Goal: Information Seeking & Learning: Check status

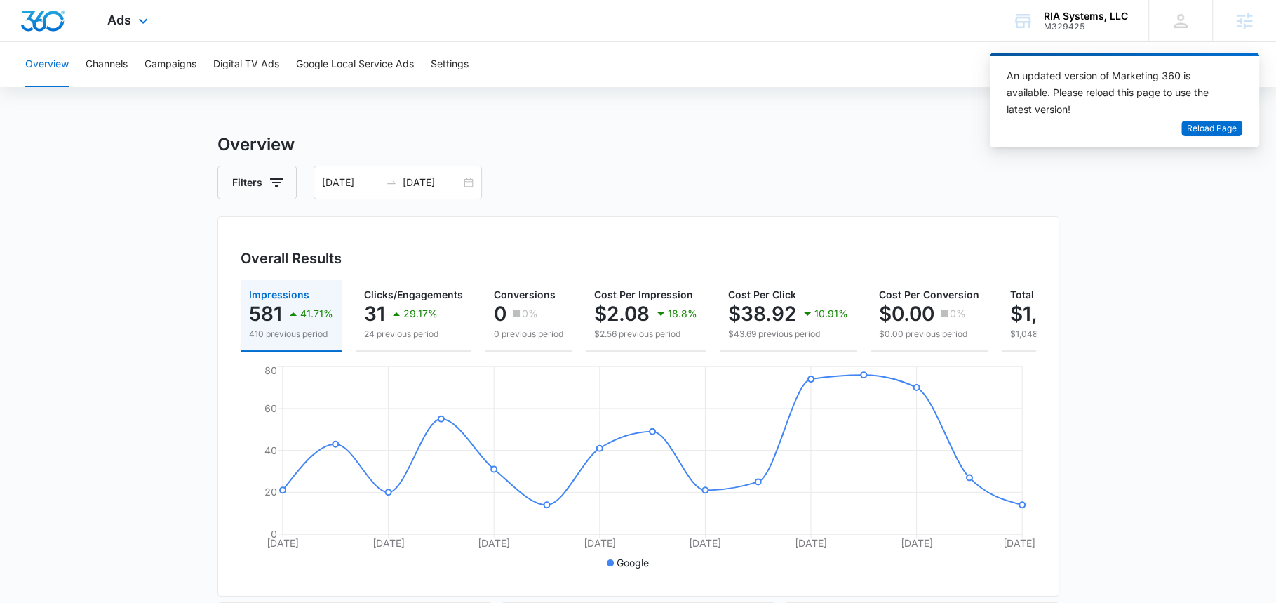
click at [142, 32] on div "Ads Apps Reputation Websites Forms CRM Email Social Payments POS Content Ads In…" at bounding box center [129, 20] width 86 height 41
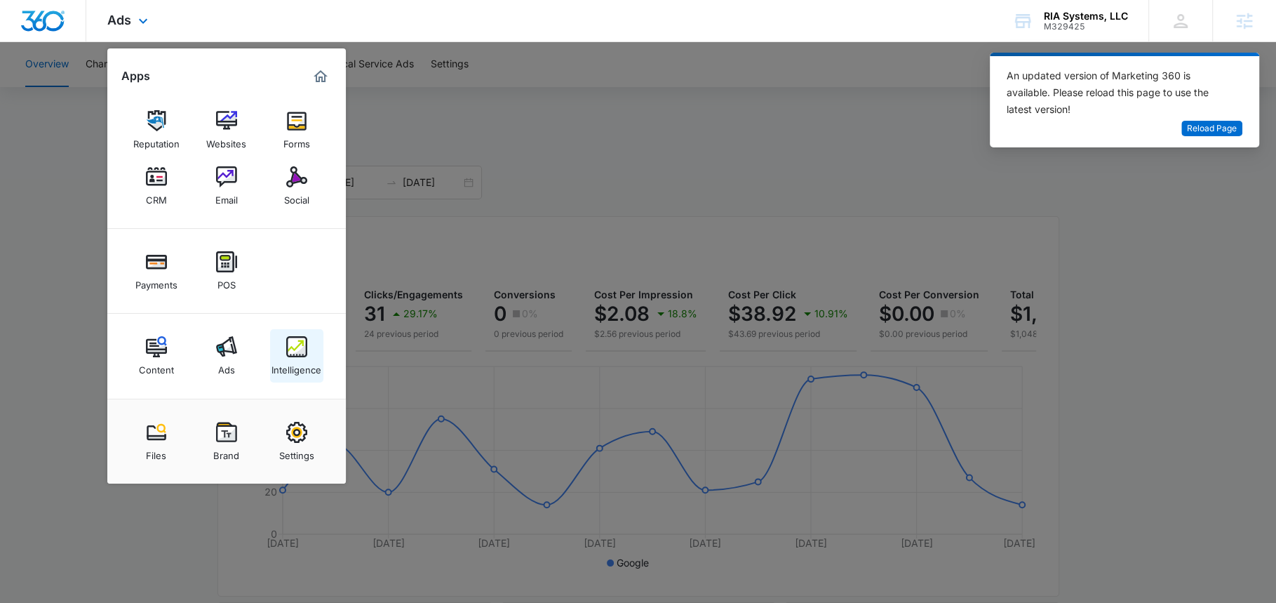
click at [301, 349] on img at bounding box center [296, 346] width 21 height 21
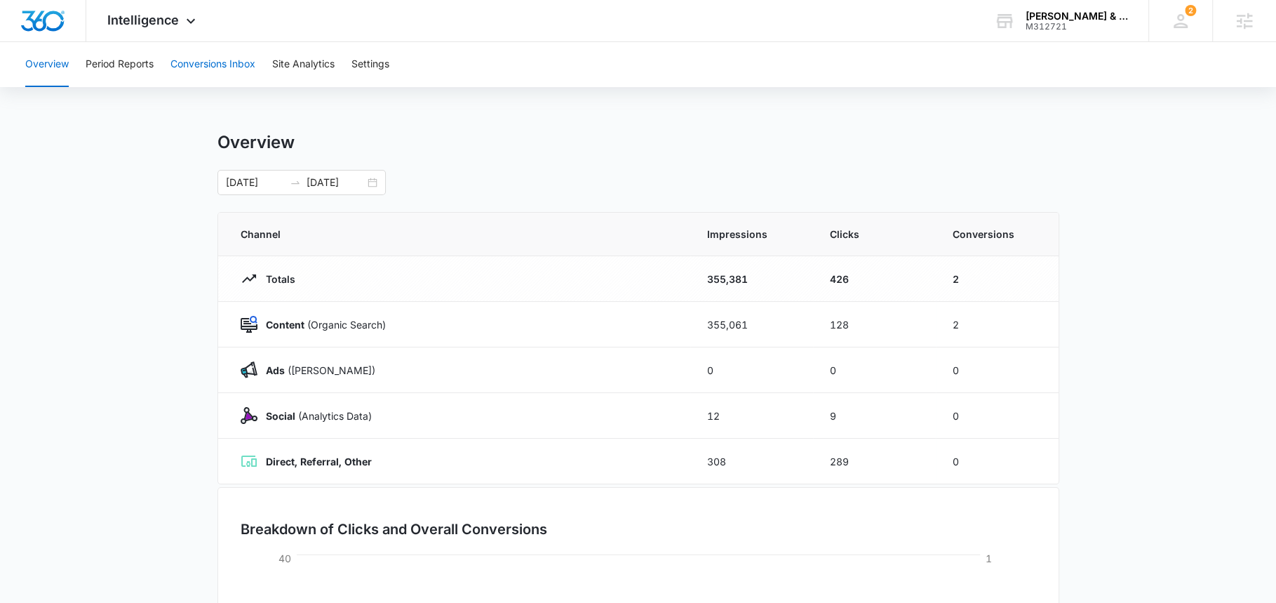
click at [216, 61] on button "Conversions Inbox" at bounding box center [213, 64] width 85 height 45
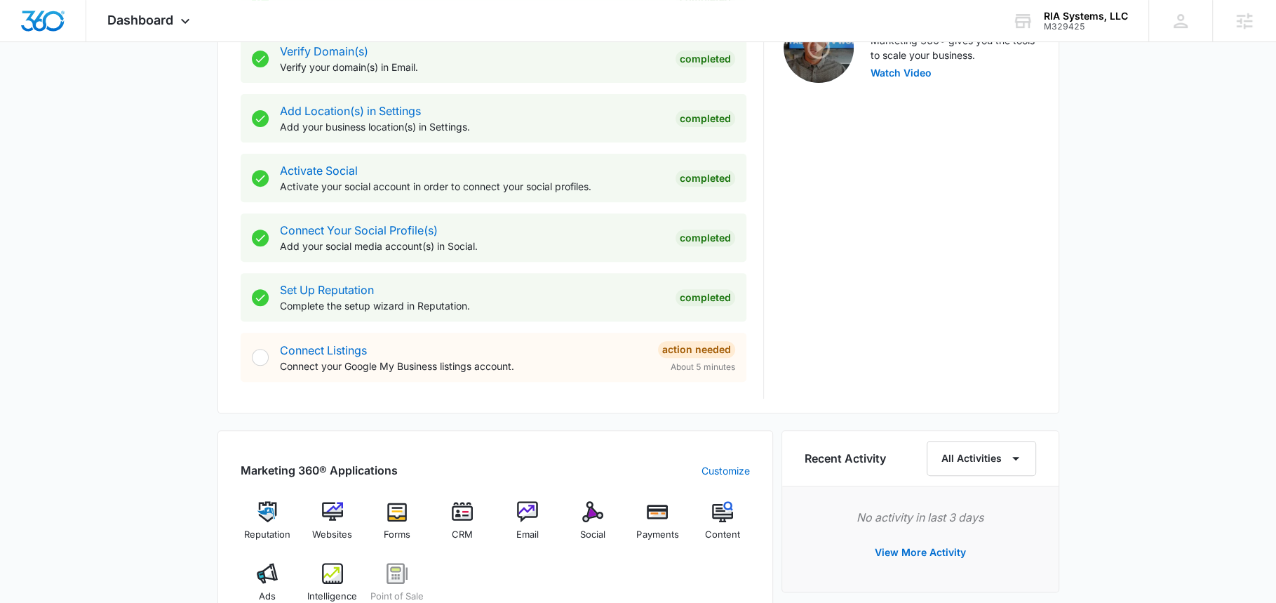
scroll to position [799, 0]
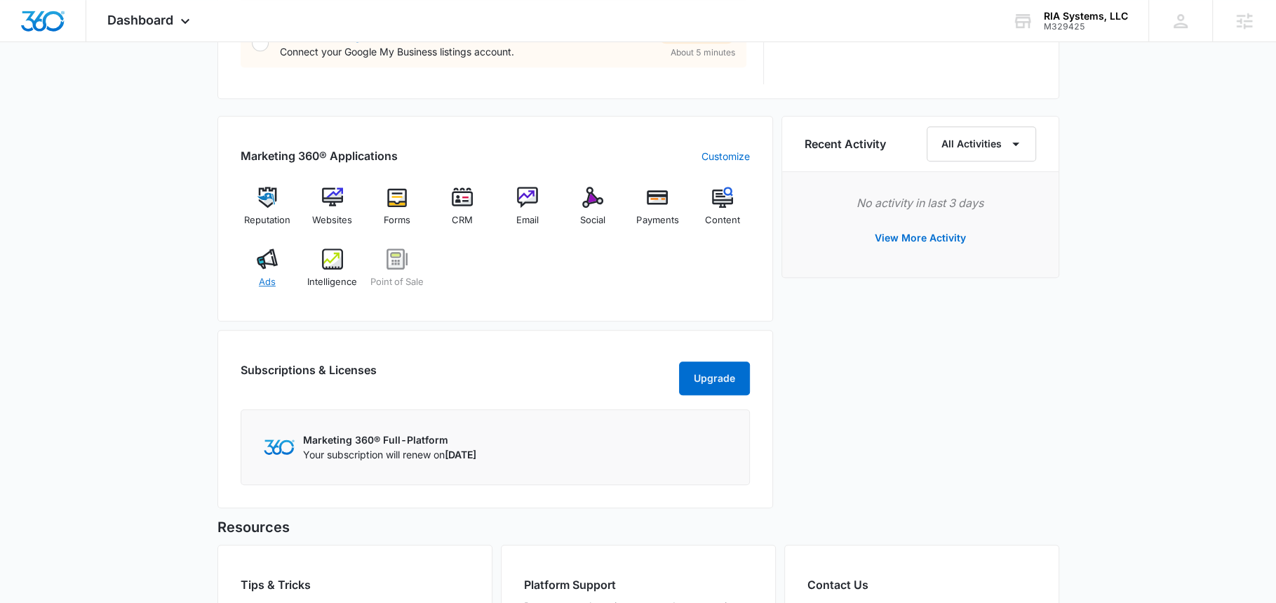
click at [265, 275] on span "Ads" at bounding box center [267, 282] width 17 height 14
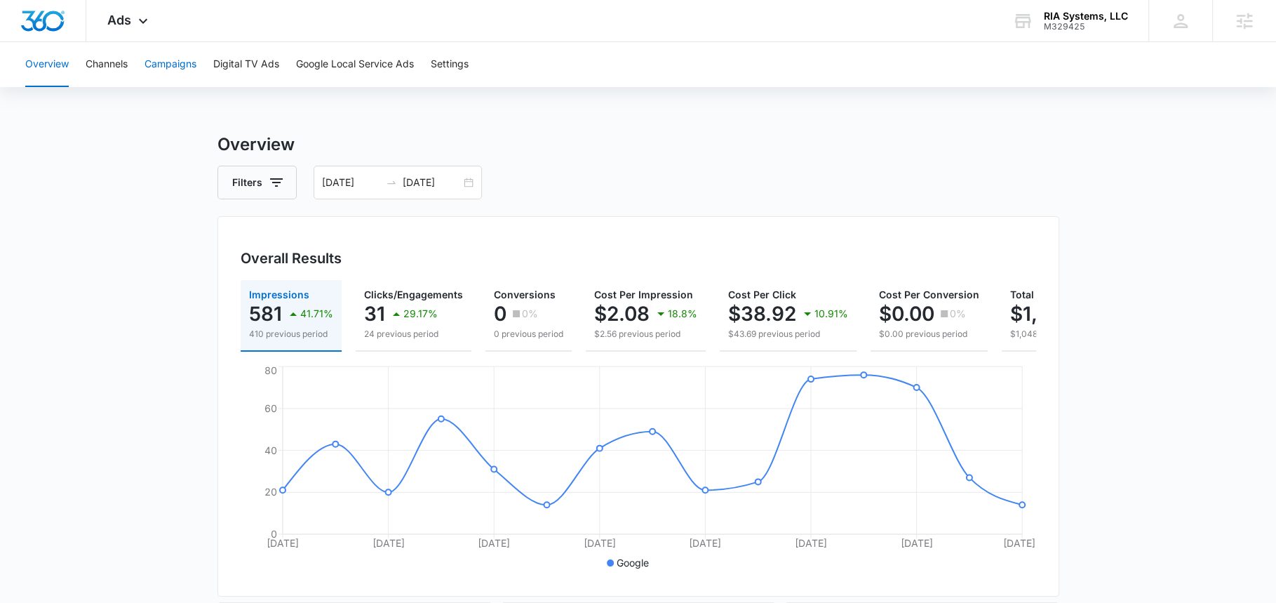
click at [168, 58] on button "Campaigns" at bounding box center [171, 64] width 52 height 45
click at [276, 175] on icon "button" at bounding box center [276, 182] width 17 height 17
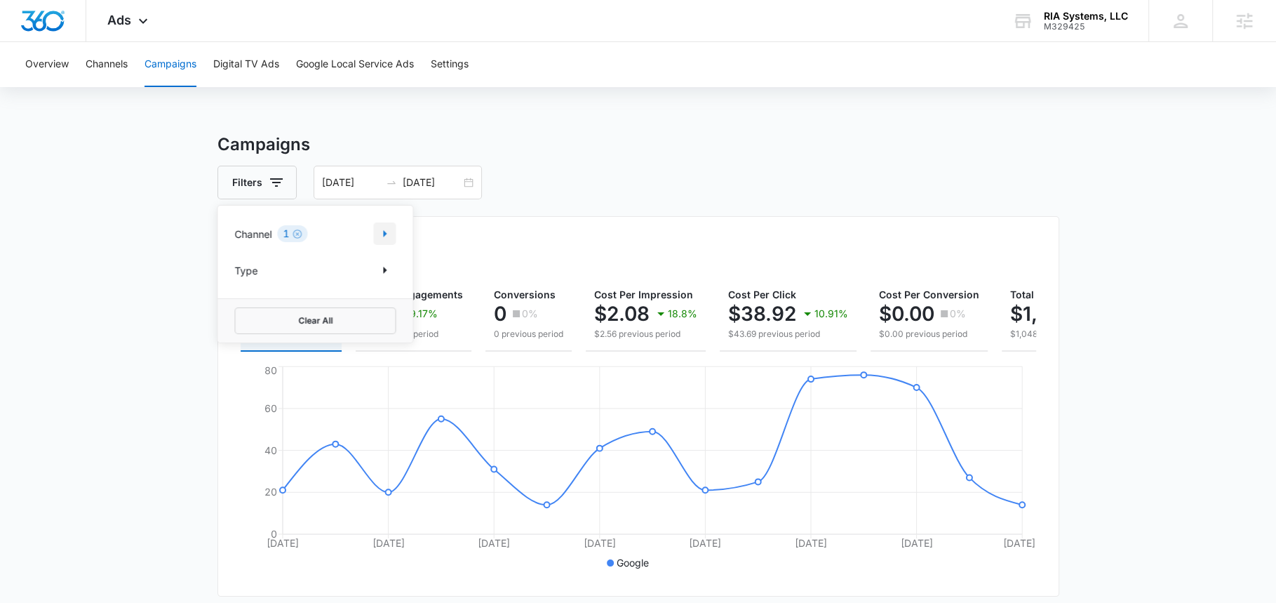
click at [394, 232] on button "Show Channel filters" at bounding box center [384, 233] width 22 height 22
click at [251, 300] on label "Facebook / Instagram" at bounding box center [314, 303] width 161 height 15
click at [235, 303] on input "Facebook / Instagram" at bounding box center [234, 303] width 1 height 1
checkbox input "true"
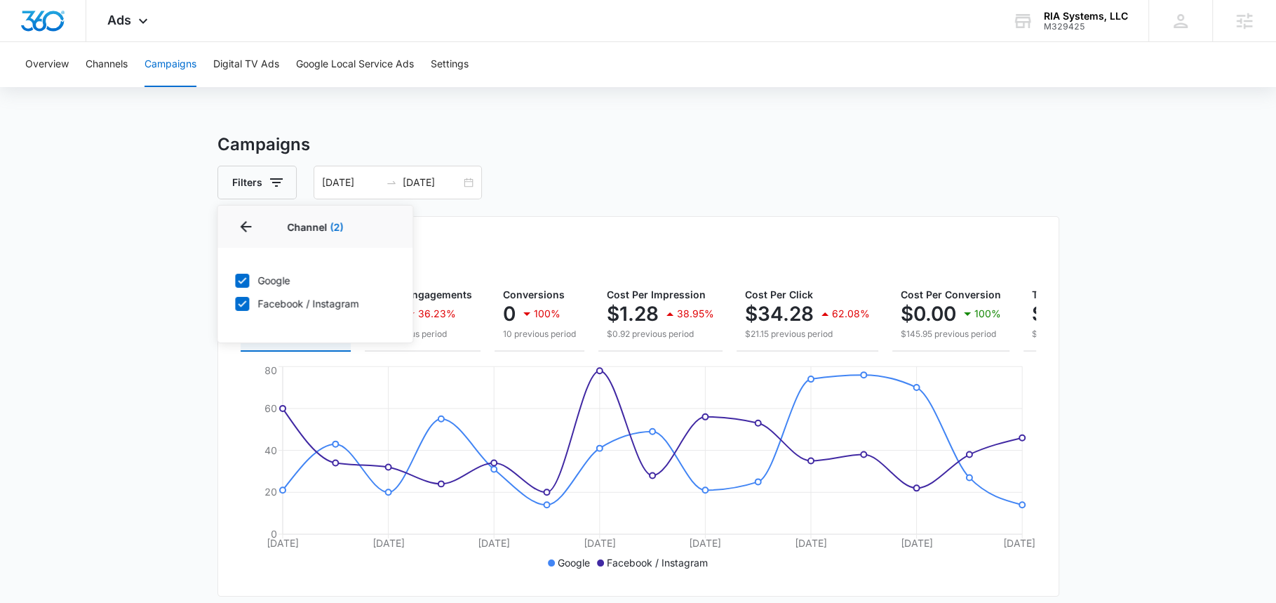
click at [149, 196] on main "Campaigns Filters Channel 2 Channel (2) Google Facebook / Instagram Type Clear …" at bounding box center [638, 595] width 1276 height 927
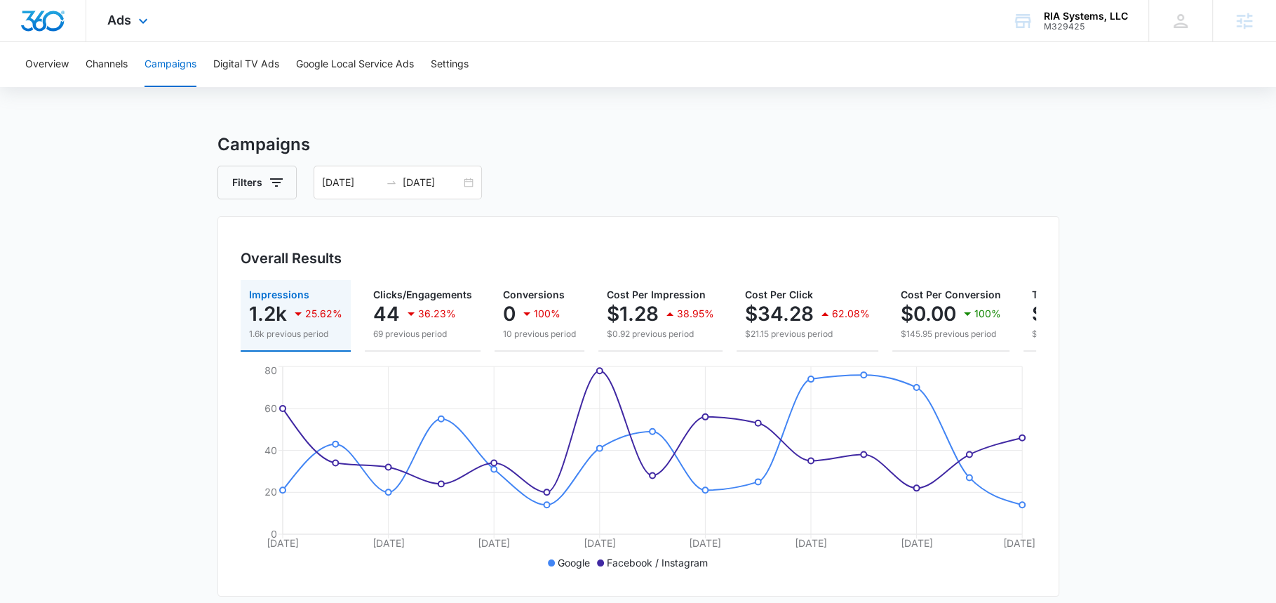
click at [114, 31] on div "Ads Apps Reputation Websites Forms CRM Email Social Payments POS Content Ads In…" at bounding box center [129, 20] width 86 height 41
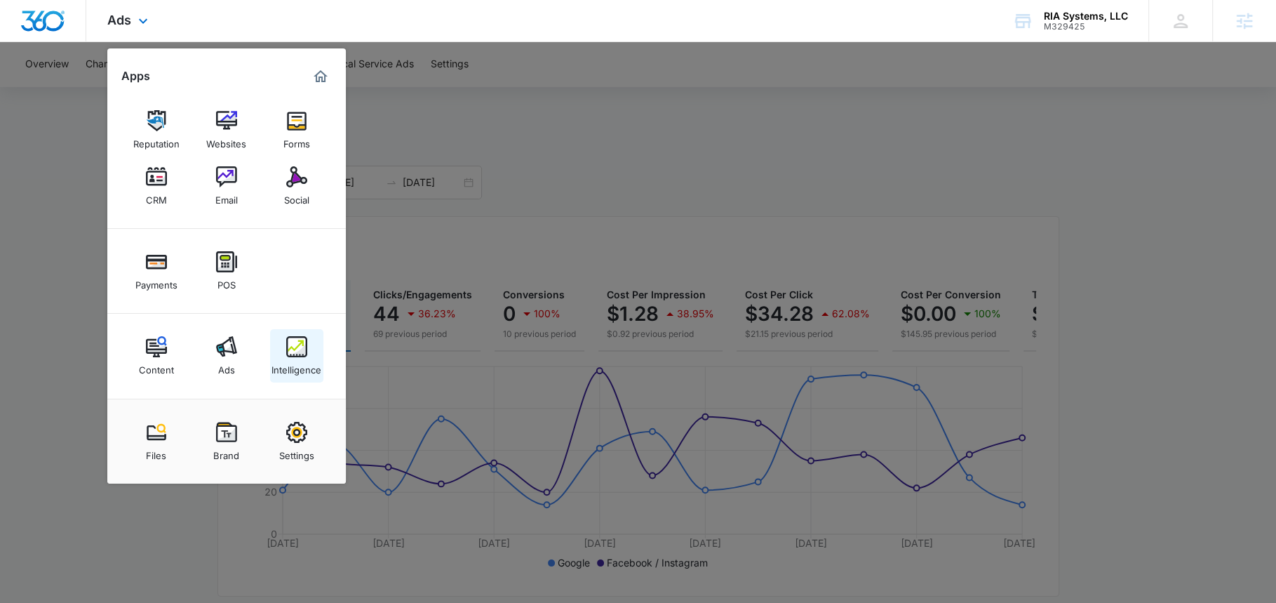
click at [295, 361] on div "Intelligence" at bounding box center [297, 366] width 50 height 18
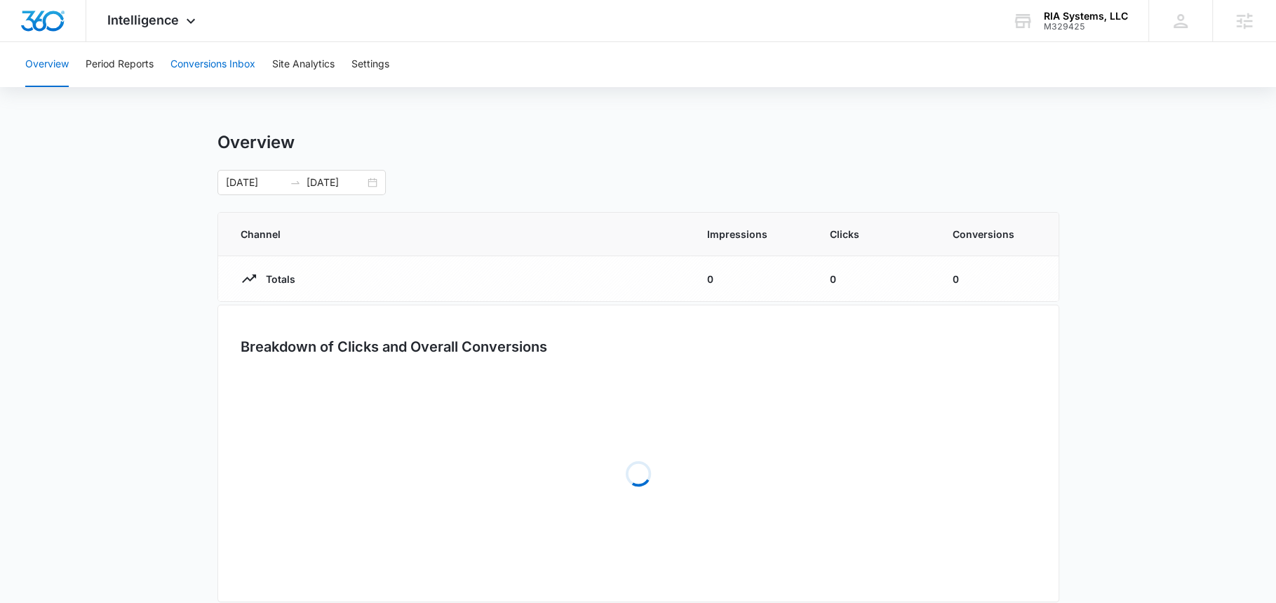
click at [196, 83] on button "Conversions Inbox" at bounding box center [213, 64] width 85 height 45
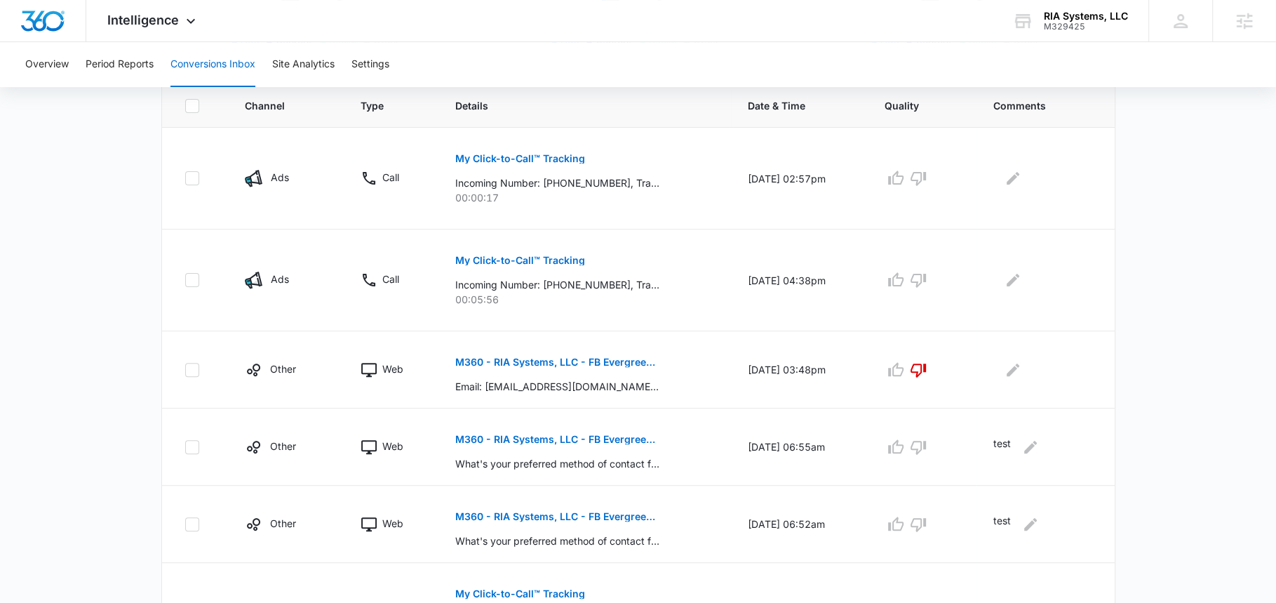
scroll to position [318, 0]
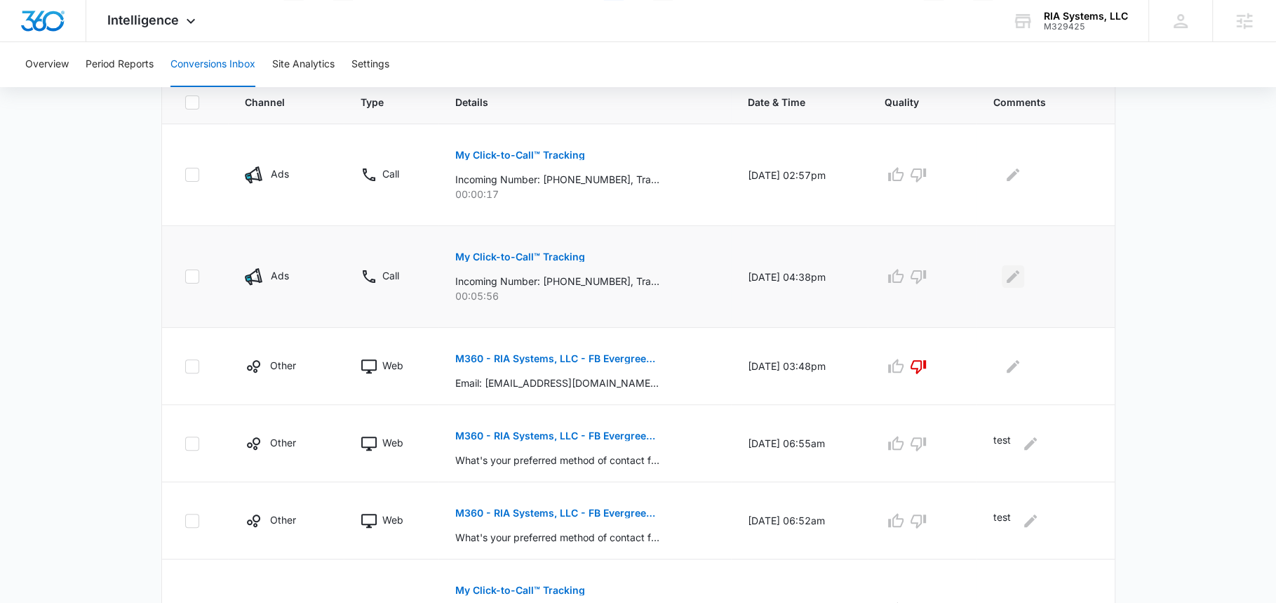
click at [1013, 278] on icon "Edit Comments" at bounding box center [1013, 276] width 13 height 13
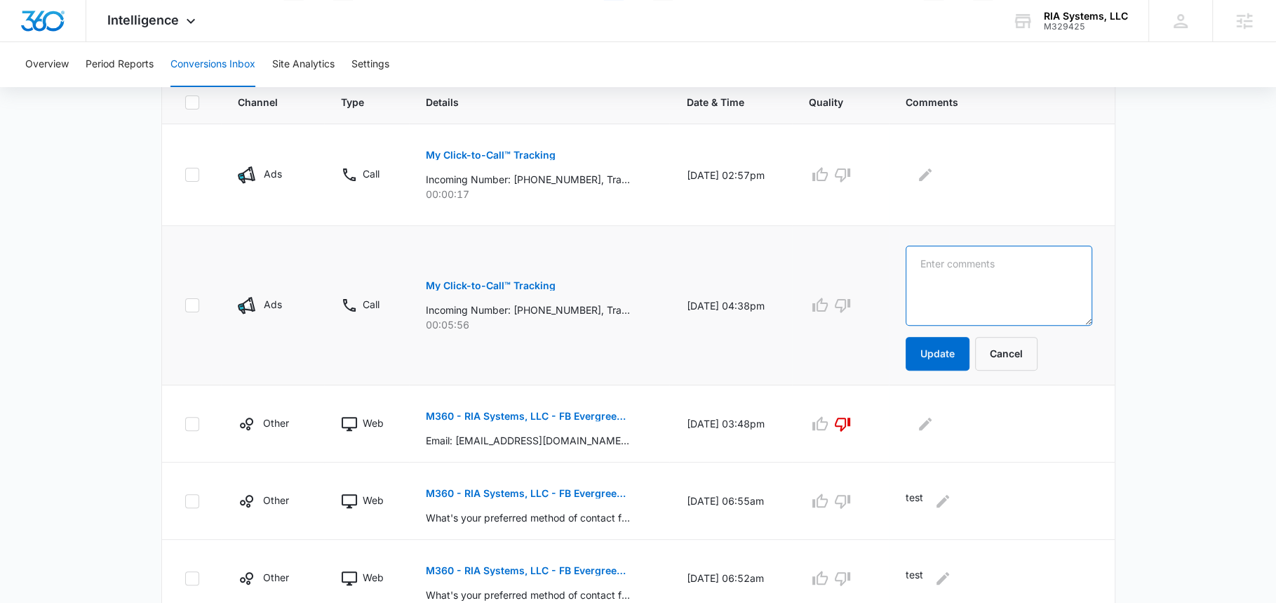
click at [1013, 278] on textarea at bounding box center [999, 286] width 186 height 80
type textarea "She wanted a broker dealer"
click at [165, 24] on span "Intelligence" at bounding box center [143, 20] width 72 height 15
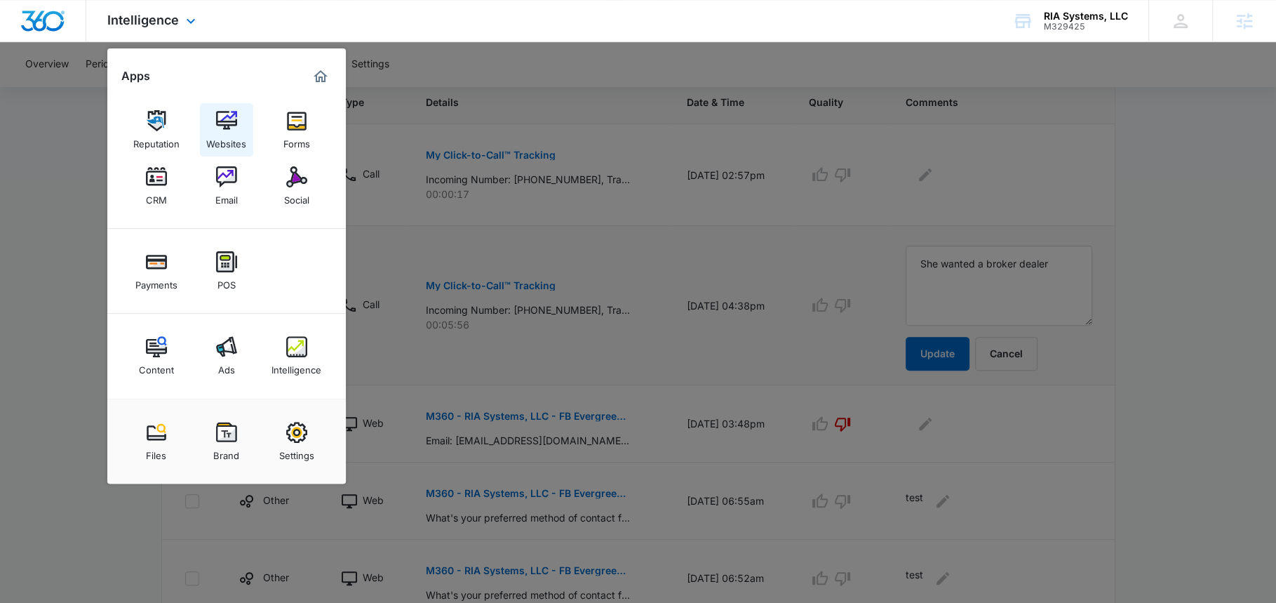
click at [232, 131] on img at bounding box center [226, 120] width 21 height 21
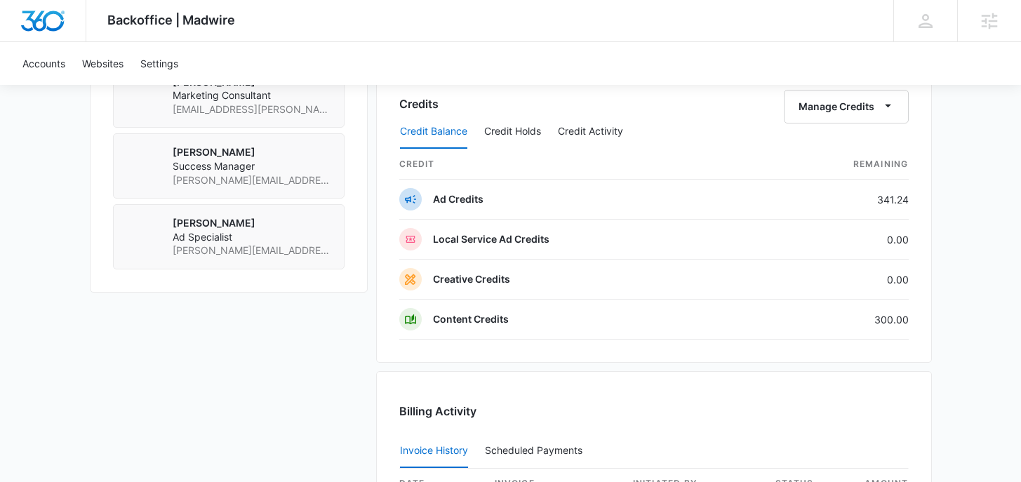
scroll to position [1187, 0]
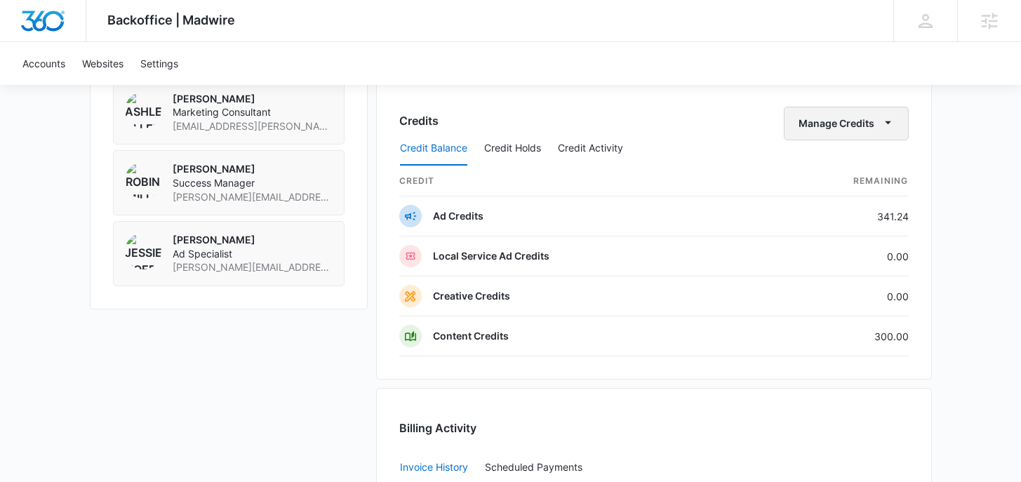
click at [878, 124] on button "Manage Credits" at bounding box center [846, 124] width 125 height 34
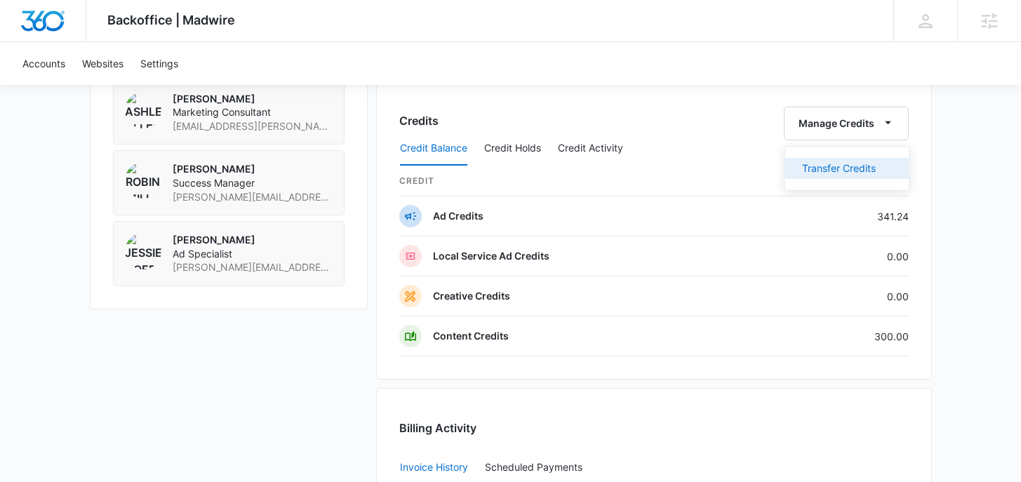
click at [833, 160] on button "Transfer Credits" at bounding box center [847, 168] width 124 height 21
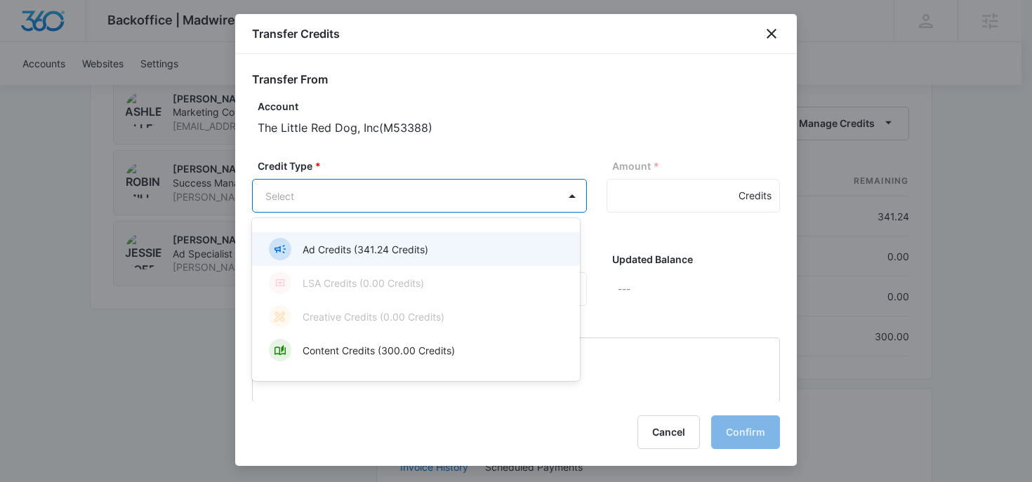
click at [427, 254] on p "Ad Credits (341.24 Credits)" at bounding box center [365, 249] width 126 height 15
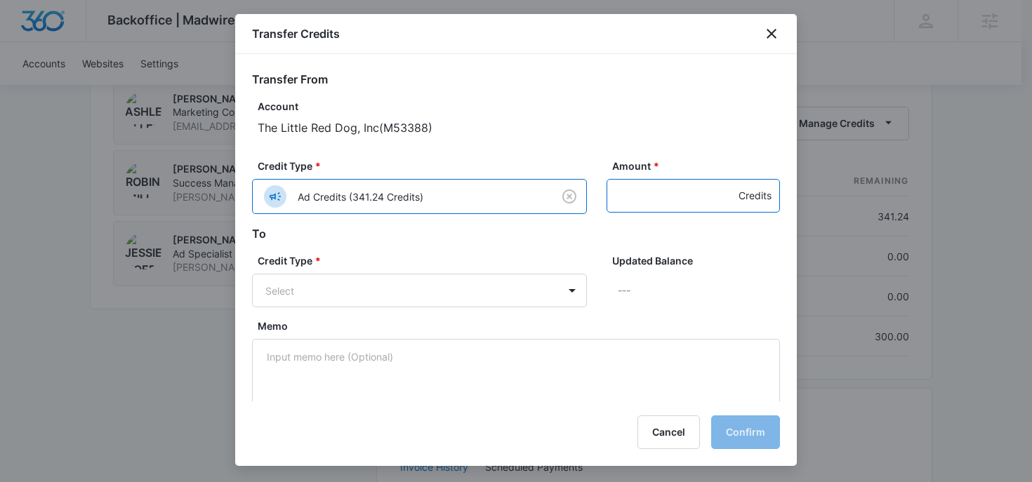
click at [645, 195] on input "Amount *" at bounding box center [692, 196] width 173 height 34
type input "50"
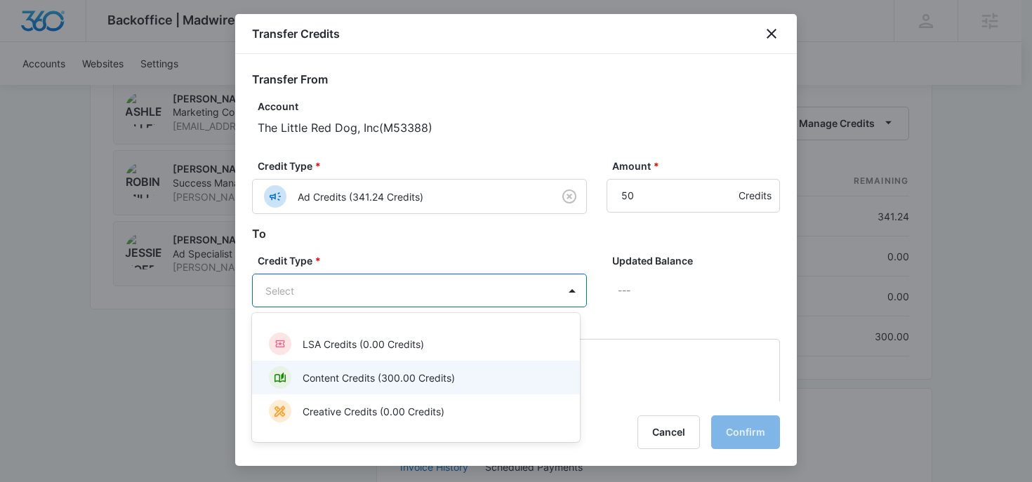
click at [465, 378] on div "Content Credits (300.00 Credits)" at bounding box center [414, 377] width 291 height 22
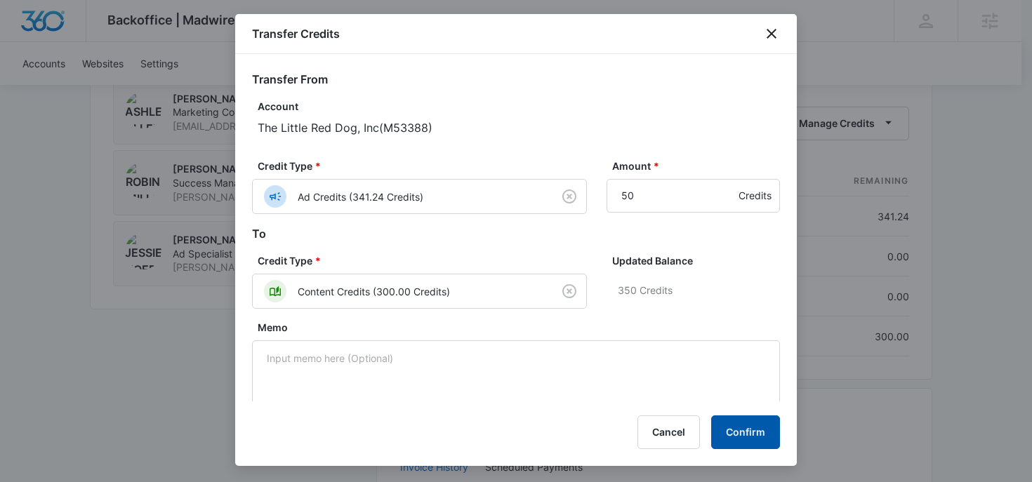
click at [737, 439] on button "Confirm" at bounding box center [745, 432] width 69 height 34
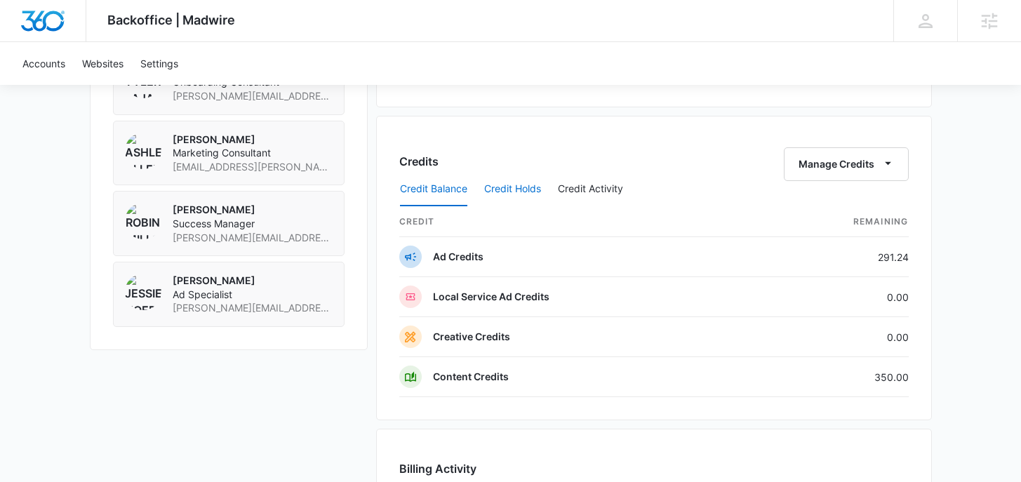
scroll to position [1149, 0]
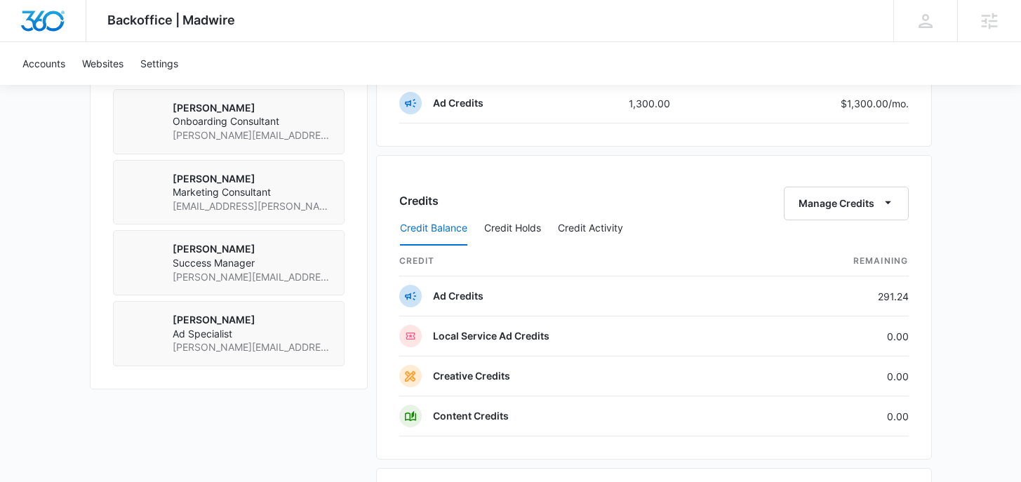
scroll to position [1104, 0]
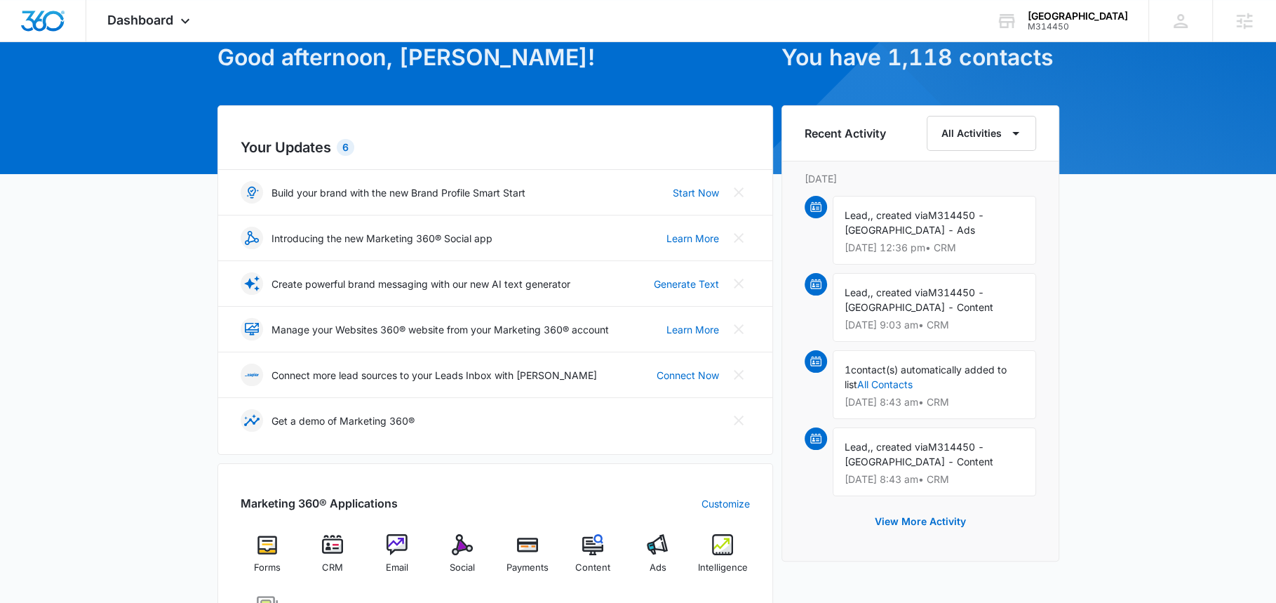
scroll to position [88, 0]
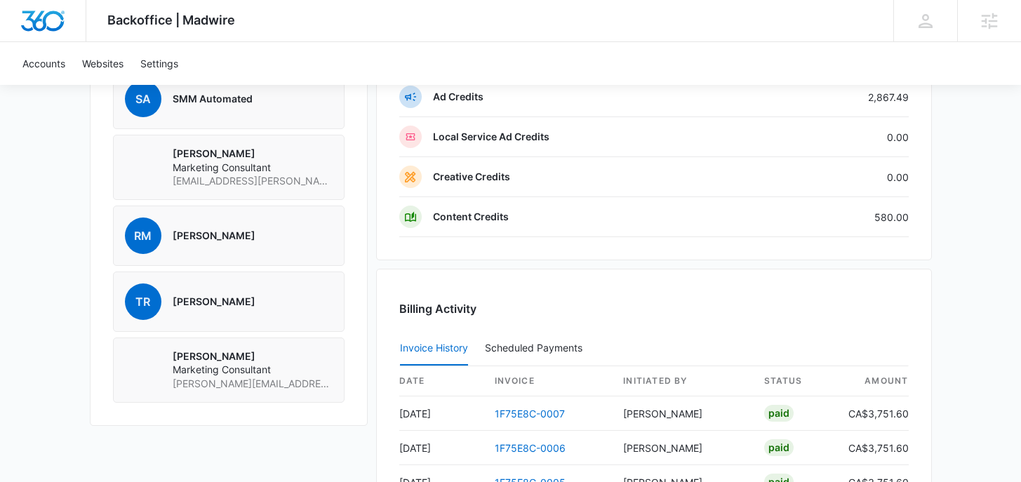
scroll to position [1131, 0]
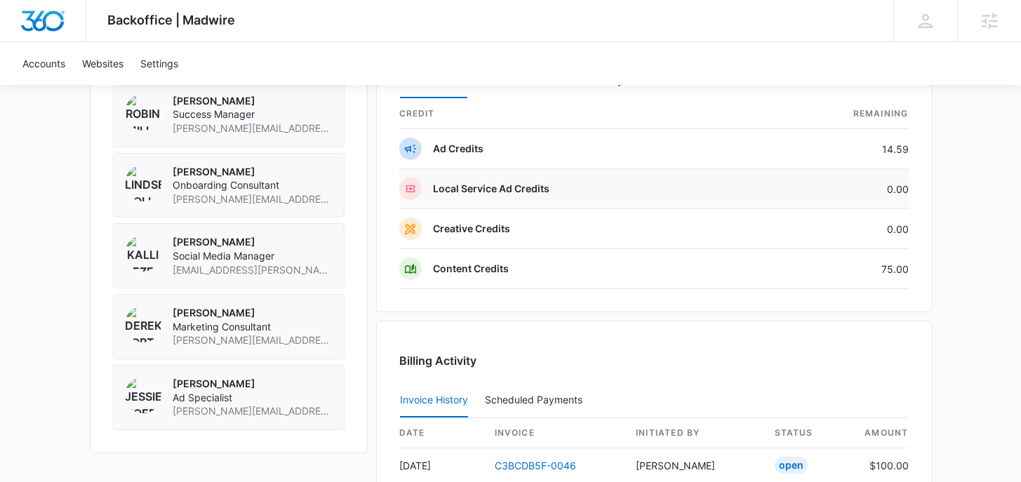
scroll to position [1196, 0]
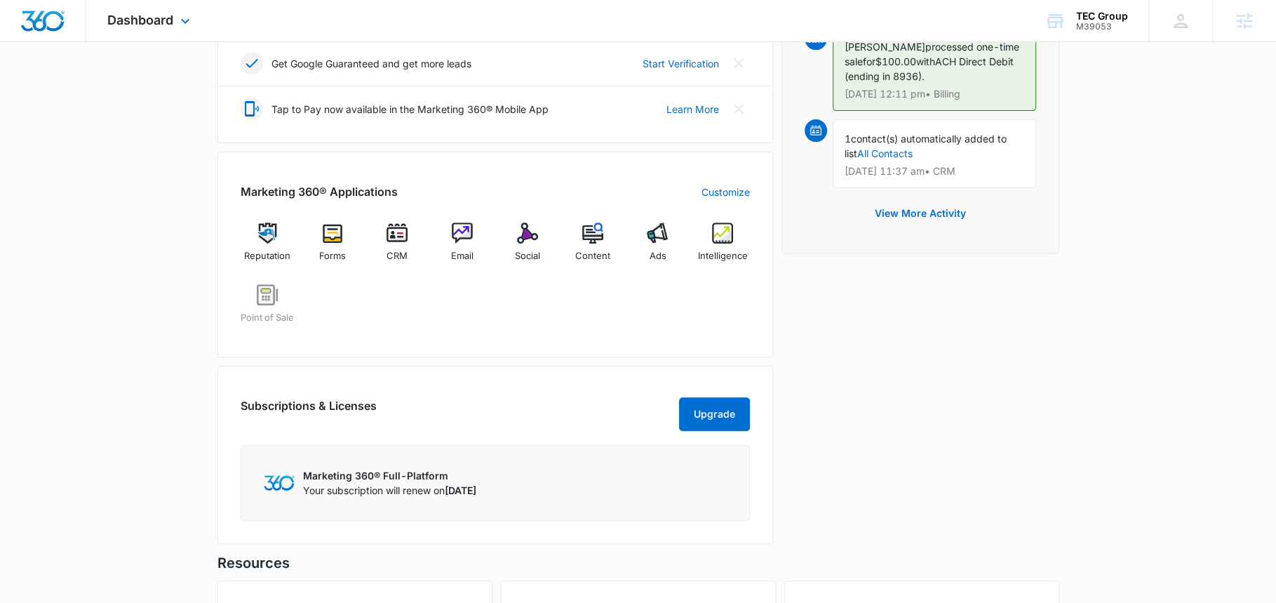
scroll to position [476, 0]
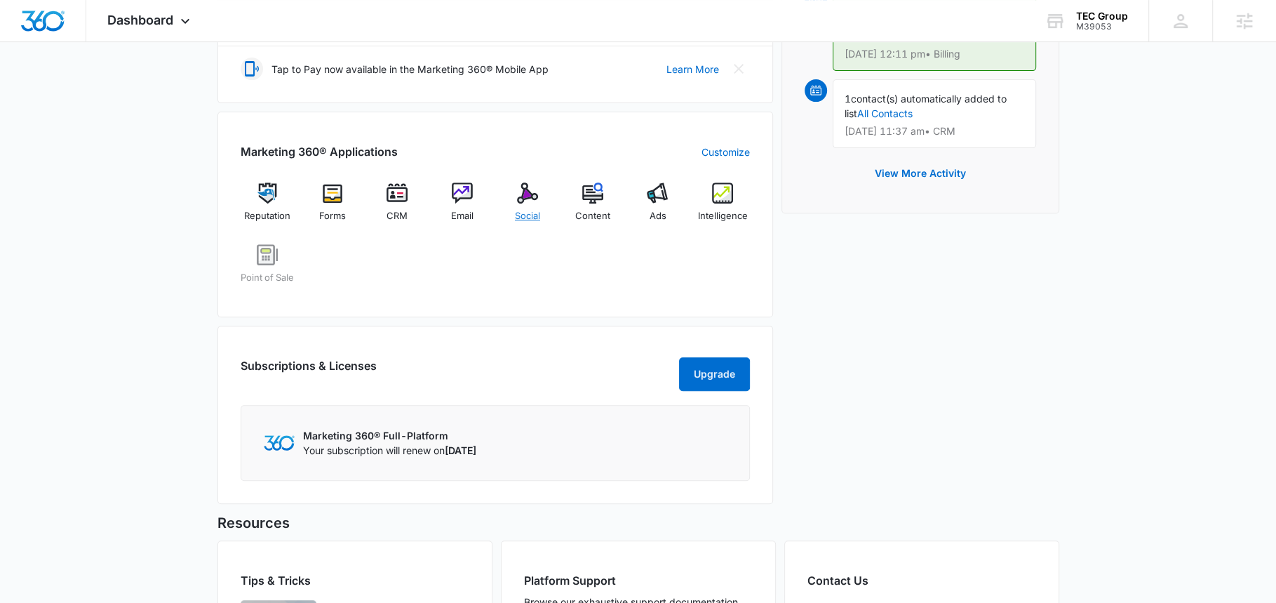
click at [523, 200] on div "Social" at bounding box center [528, 207] width 54 height 51
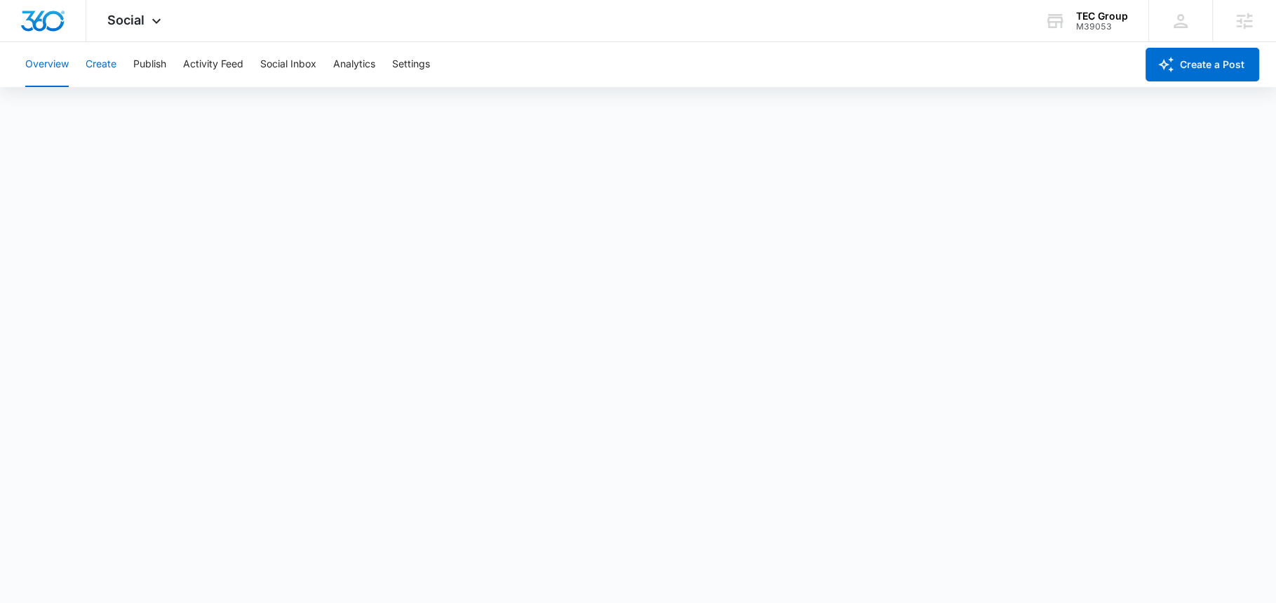
click at [109, 55] on button "Create" at bounding box center [101, 64] width 31 height 45
click at [151, 73] on button "Publish" at bounding box center [149, 64] width 33 height 45
click at [102, 65] on button "Create" at bounding box center [101, 64] width 31 height 45
click at [137, 101] on button "Approvals" at bounding box center [137, 107] width 47 height 39
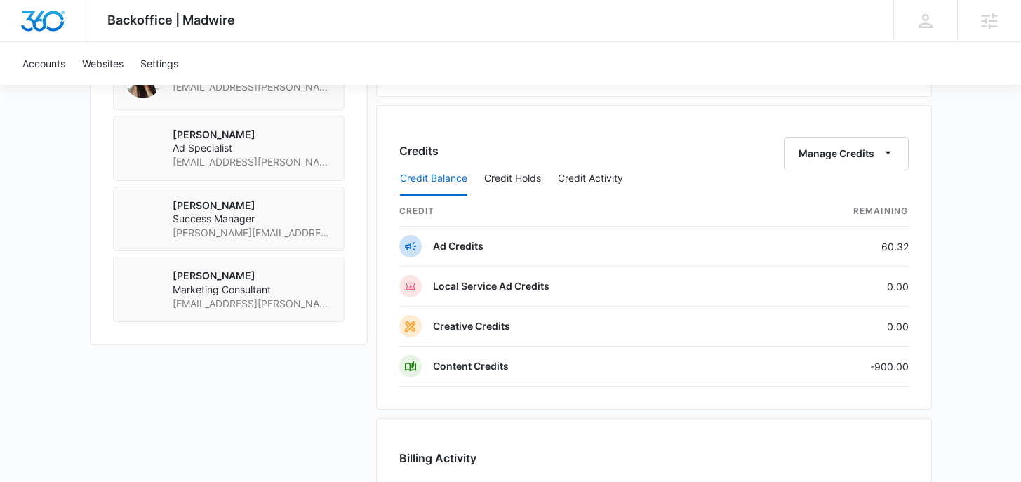
scroll to position [1155, 0]
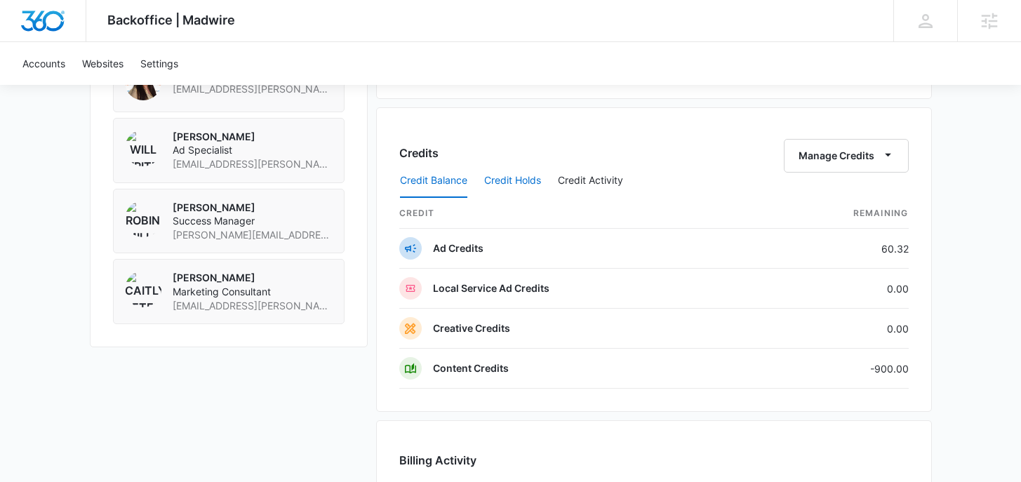
click at [531, 186] on button "Credit Holds" at bounding box center [512, 181] width 57 height 34
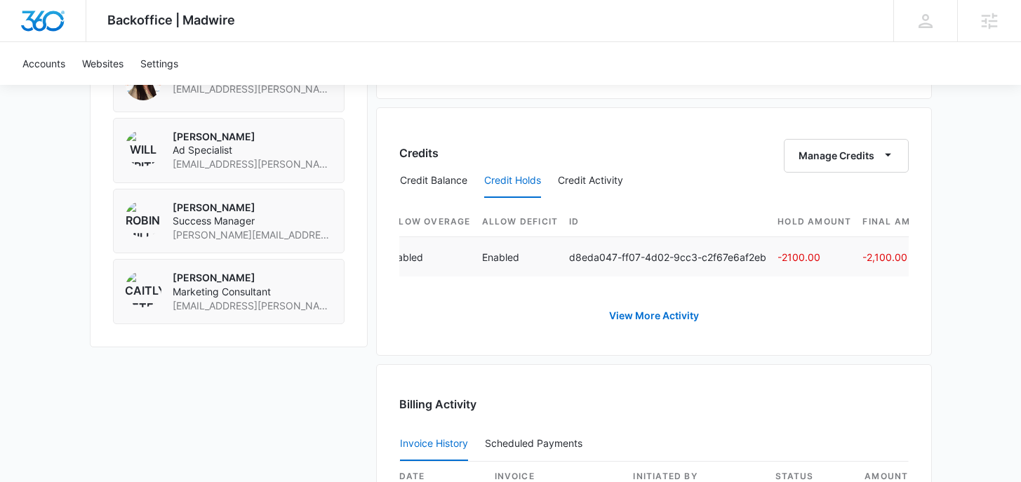
scroll to position [0, 566]
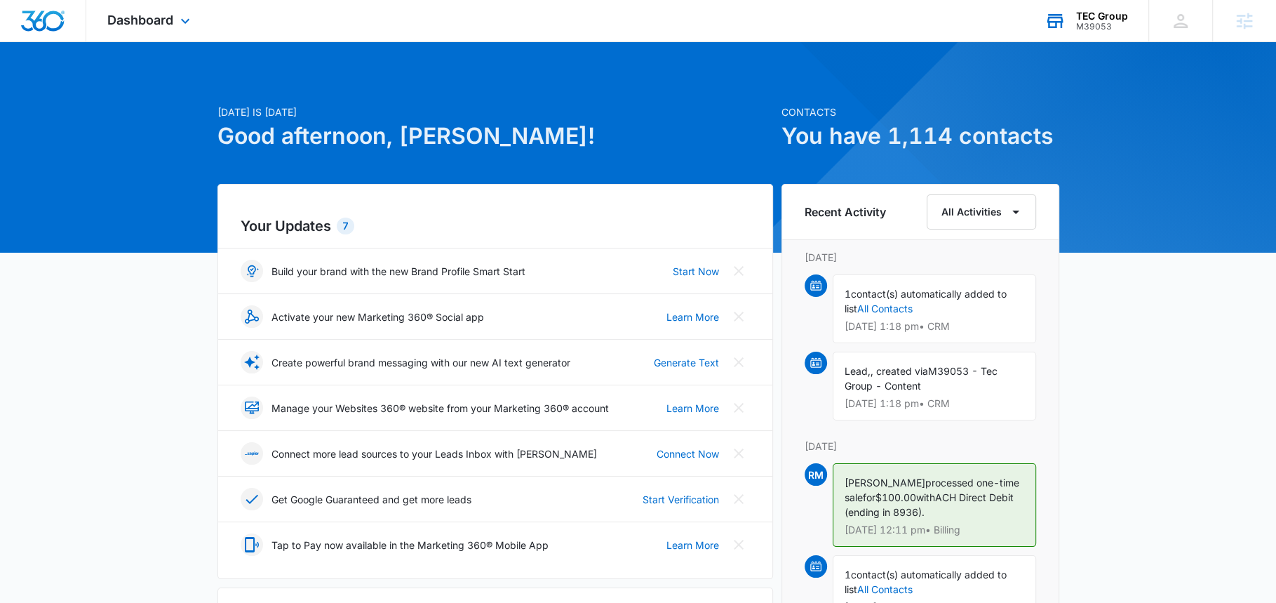
click at [1099, 8] on div "TEC Group M39053 Your Accounts View All" at bounding box center [1086, 20] width 125 height 41
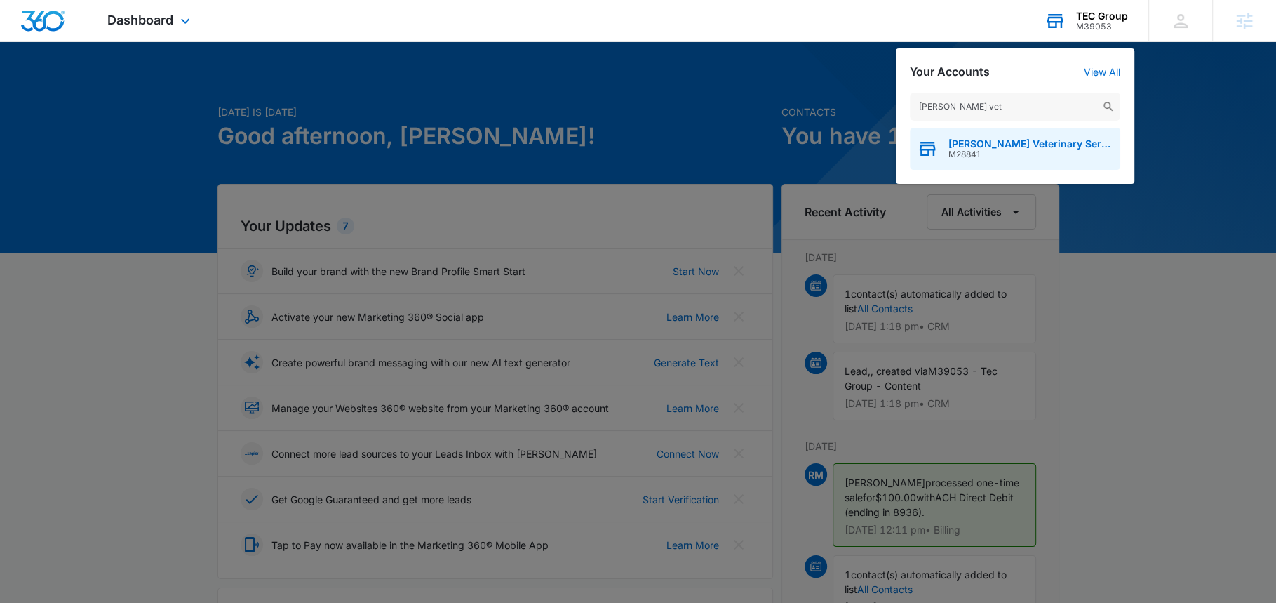
type input "carter vet"
click at [968, 156] on span "M28841" at bounding box center [1031, 154] width 165 height 10
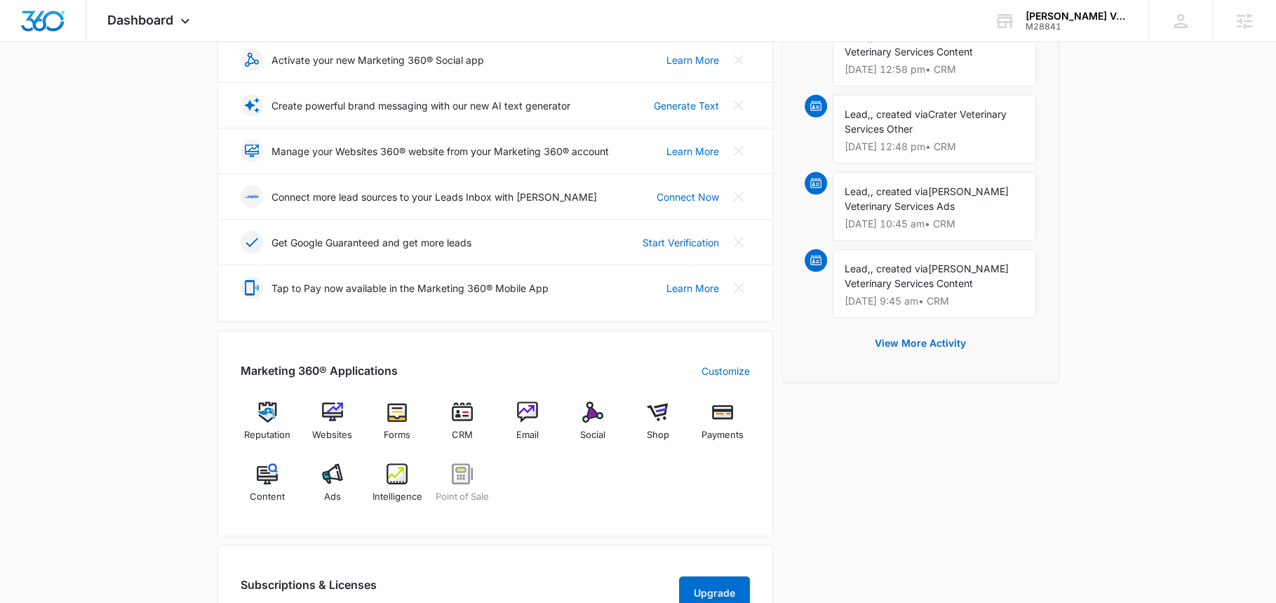
scroll to position [263, 0]
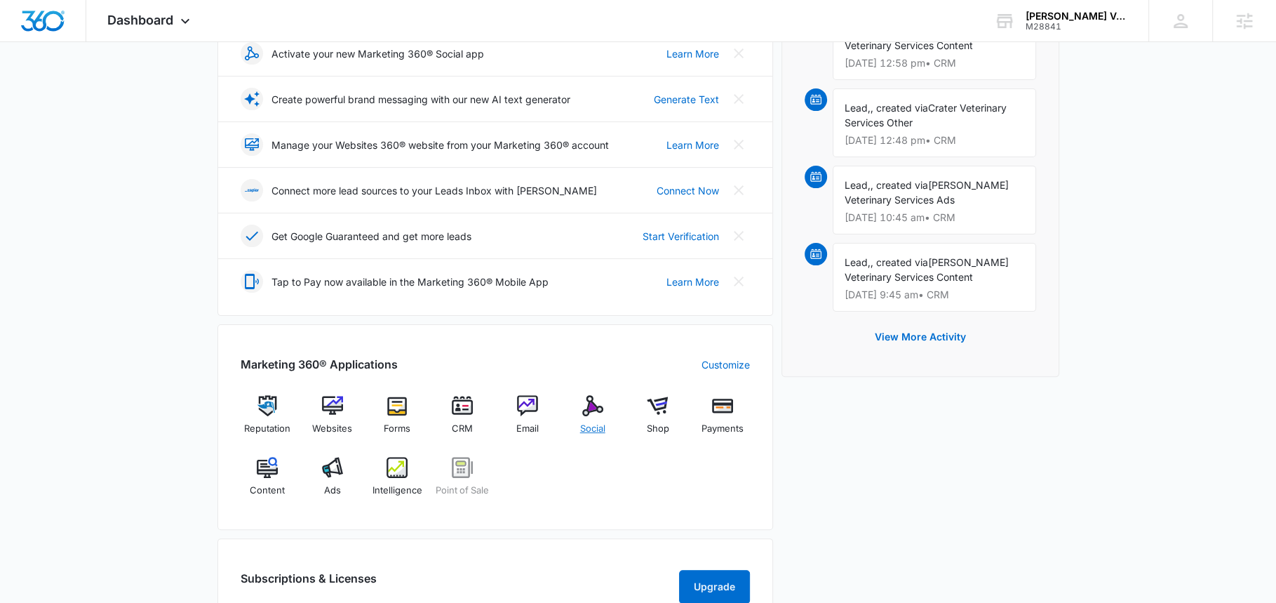
click at [592, 408] on img at bounding box center [592, 405] width 21 height 21
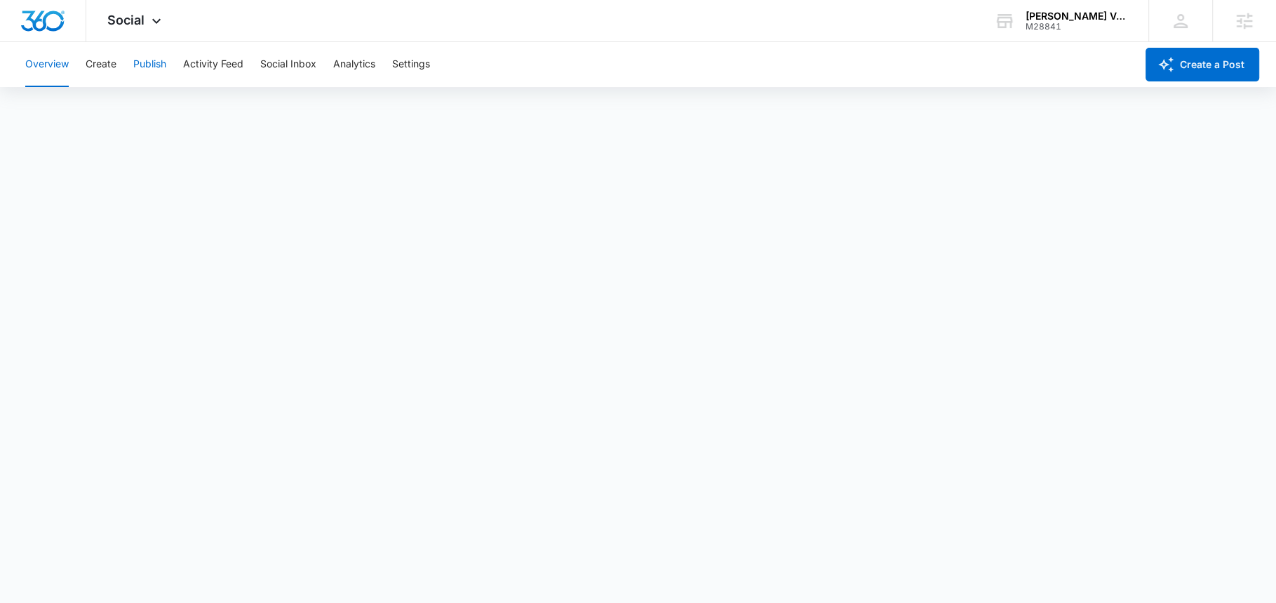
click at [143, 72] on button "Publish" at bounding box center [149, 64] width 33 height 45
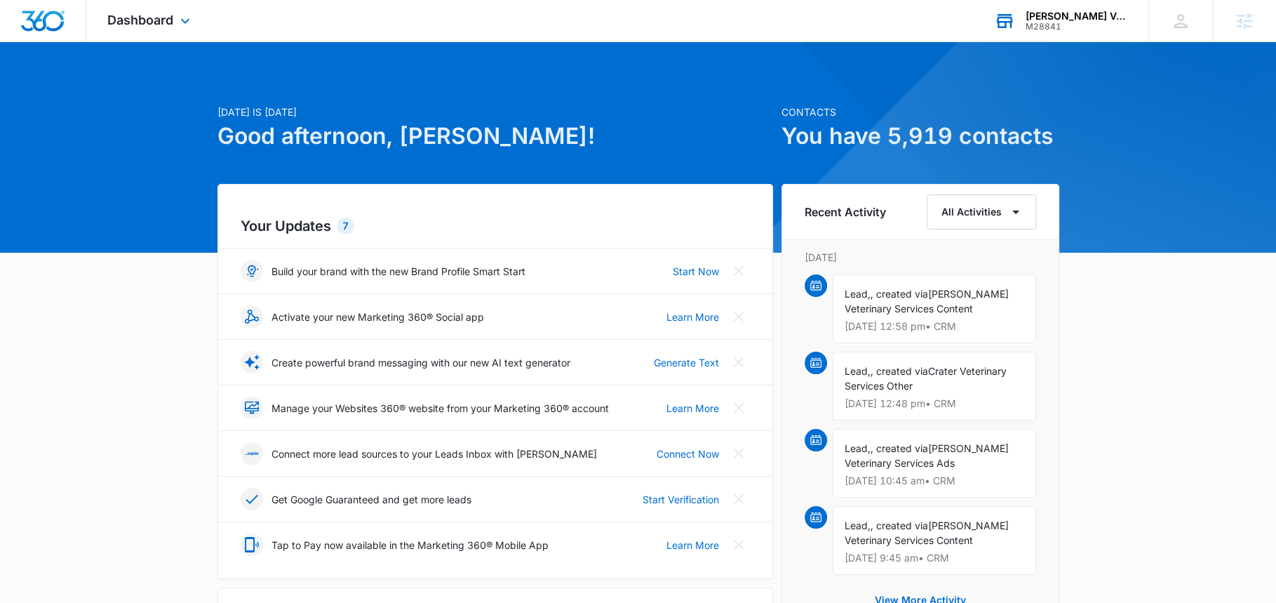
click at [1037, 22] on div "M28841" at bounding box center [1077, 27] width 102 height 10
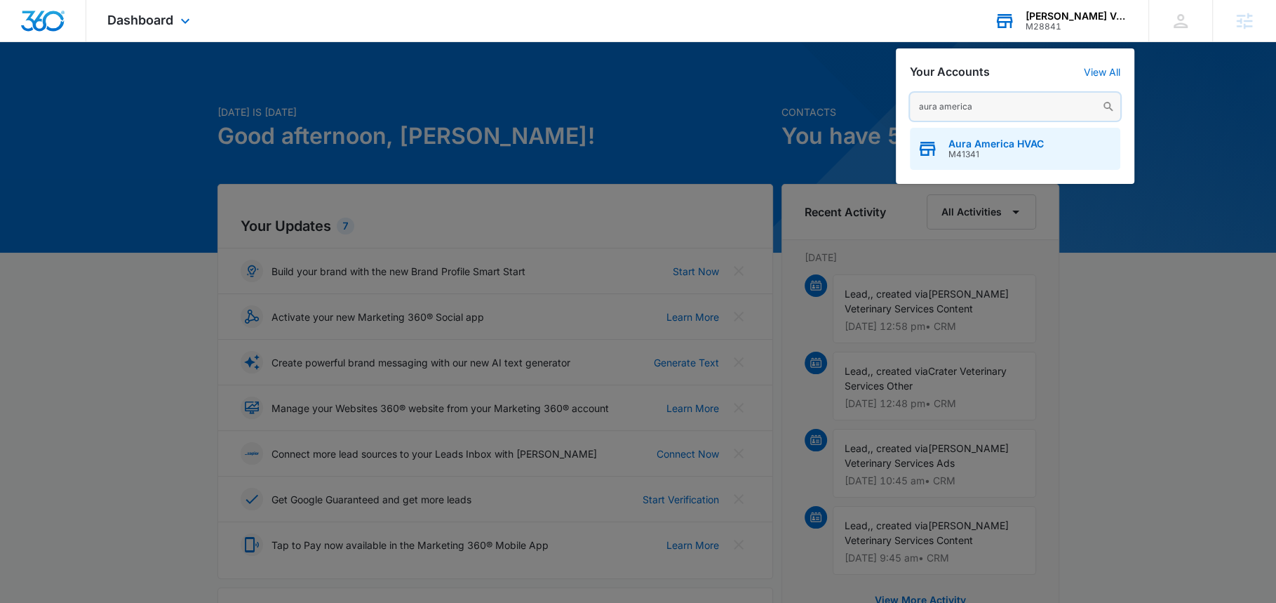
type input "aura america"
click at [970, 147] on span "Aura America HVAC" at bounding box center [996, 143] width 95 height 11
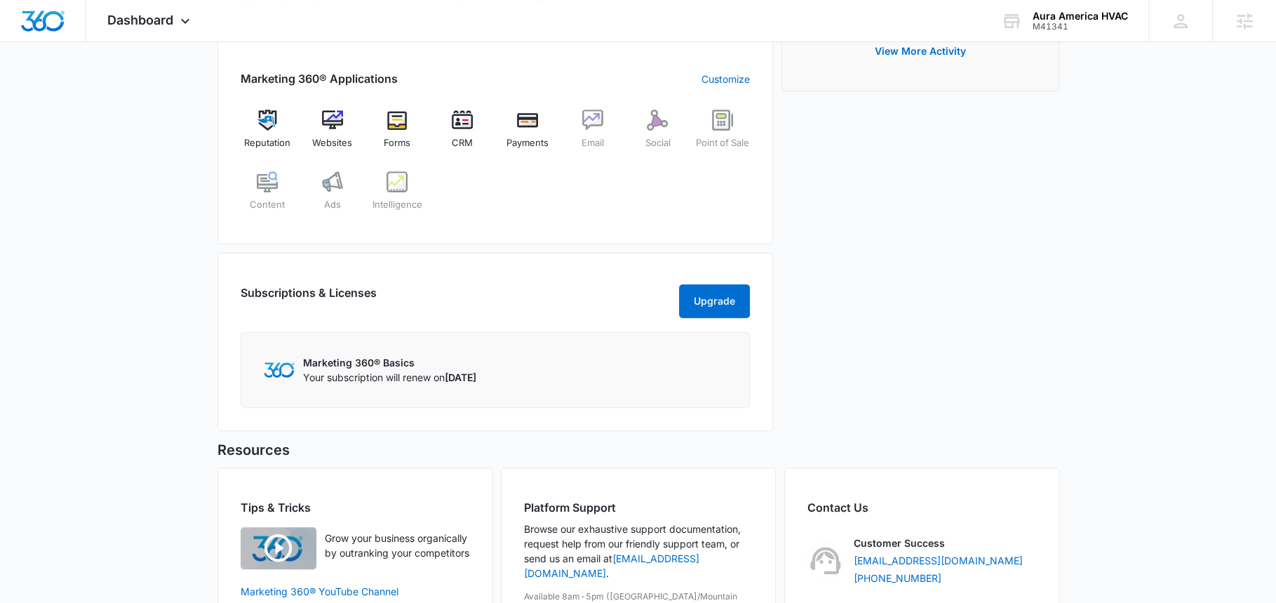
scroll to position [556, 0]
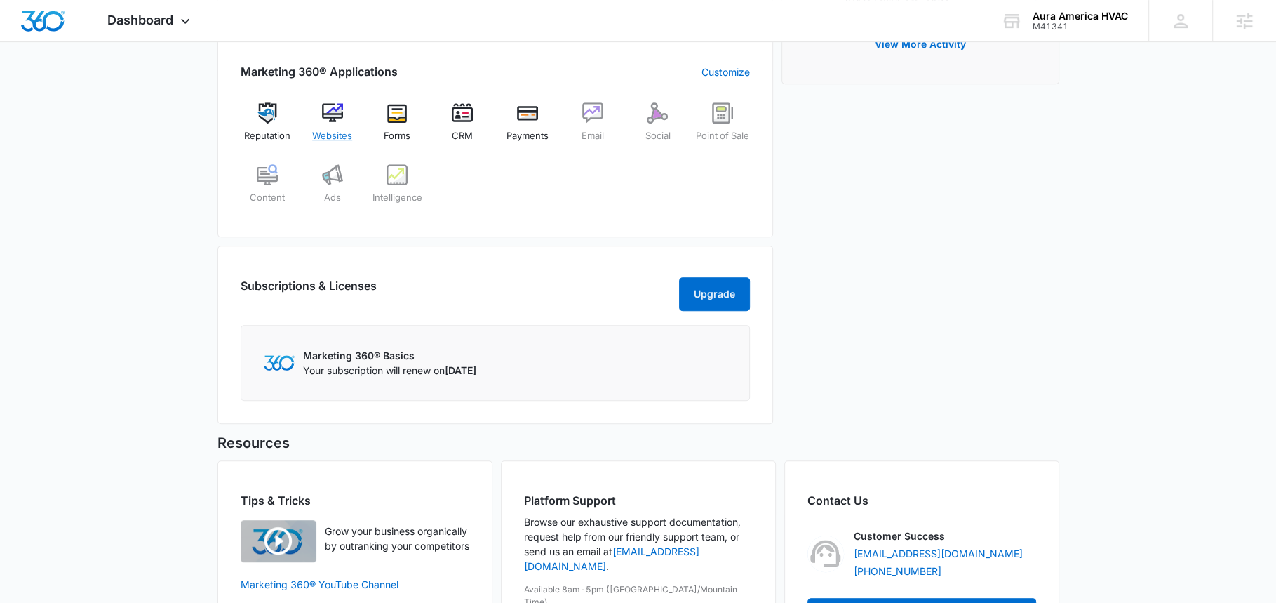
click at [324, 105] on img at bounding box center [332, 112] width 21 height 21
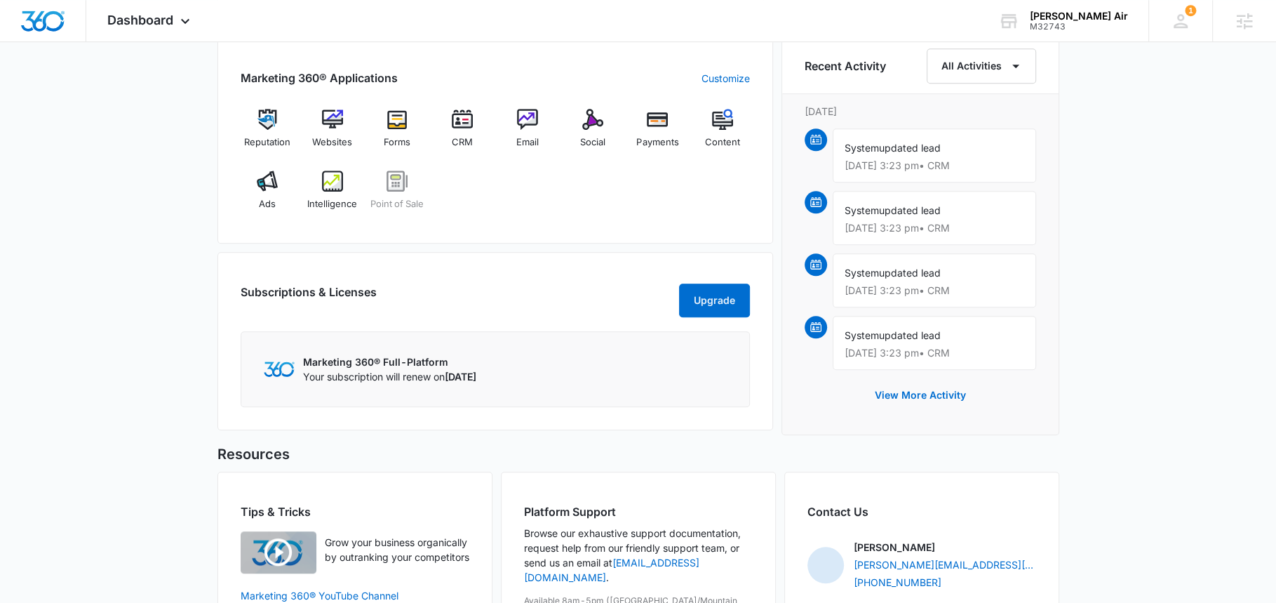
scroll to position [816, 0]
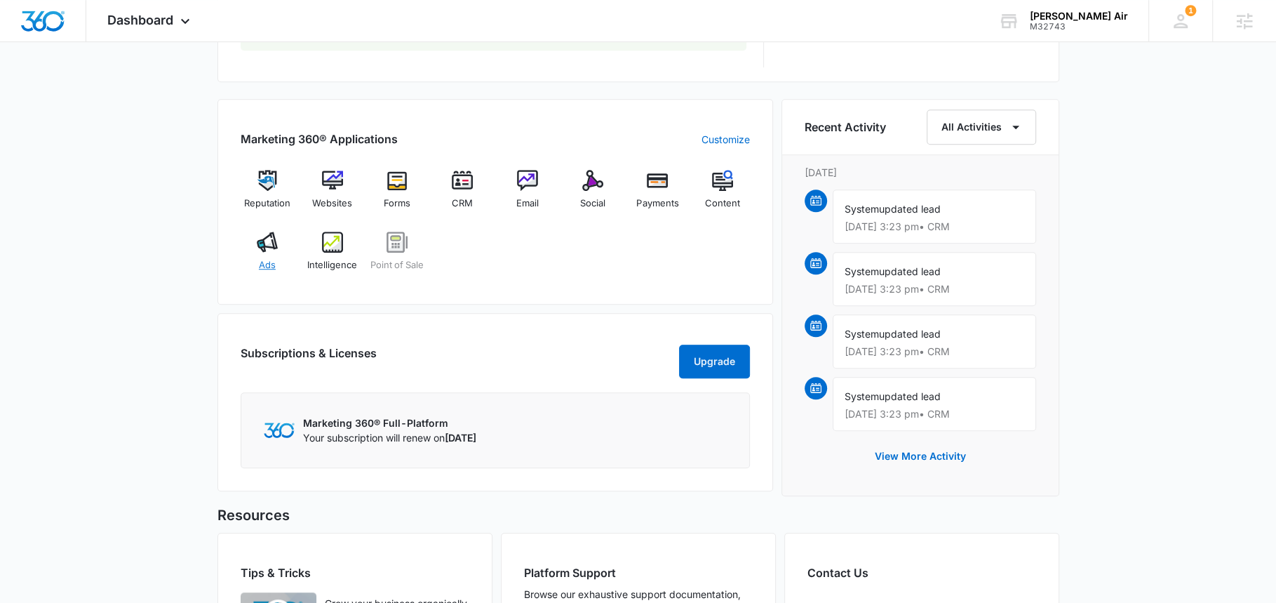
click at [275, 252] on div "Ads" at bounding box center [268, 257] width 54 height 51
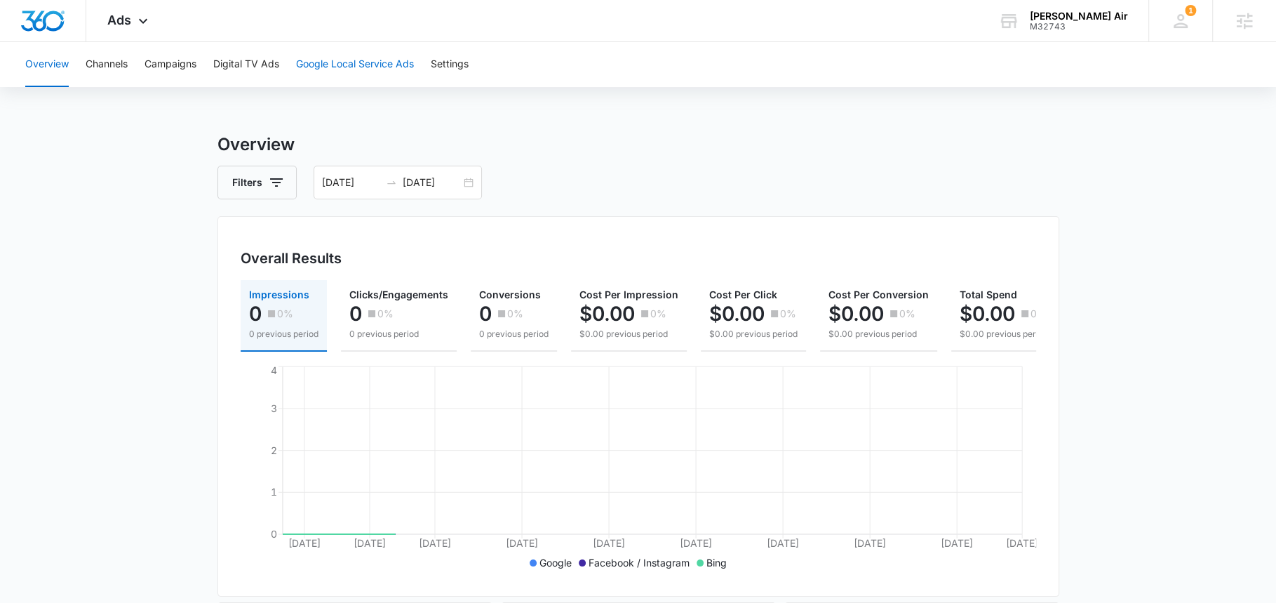
click at [338, 62] on button "Google Local Service Ads" at bounding box center [355, 64] width 118 height 45
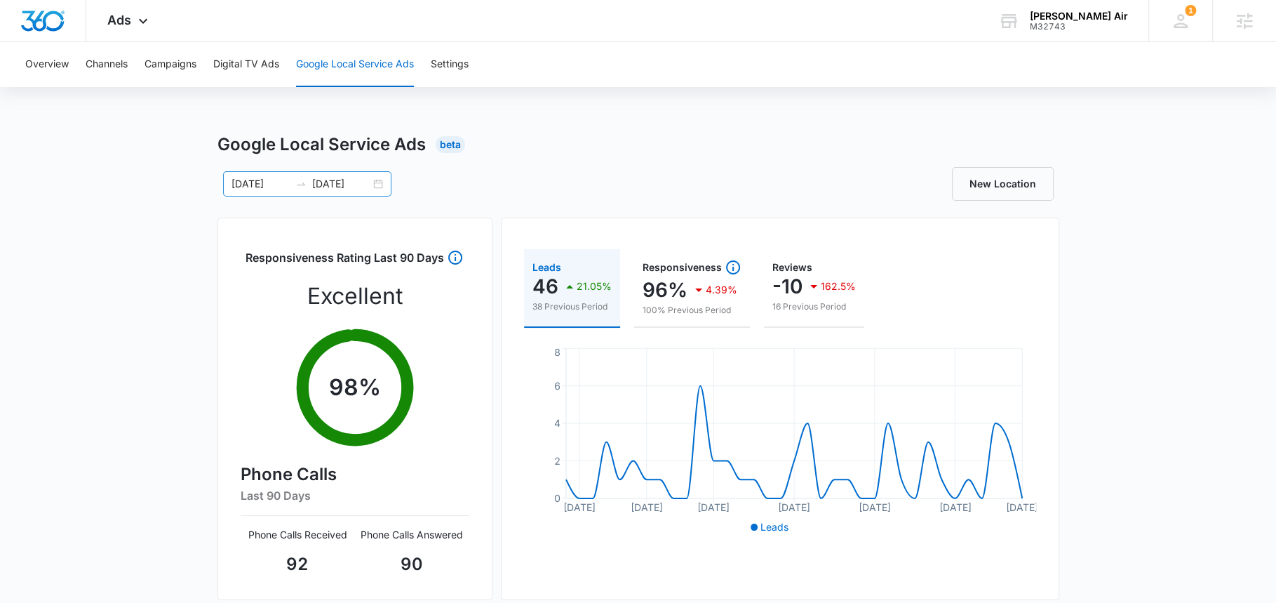
click at [262, 185] on input "08/01/2025" at bounding box center [261, 183] width 58 height 15
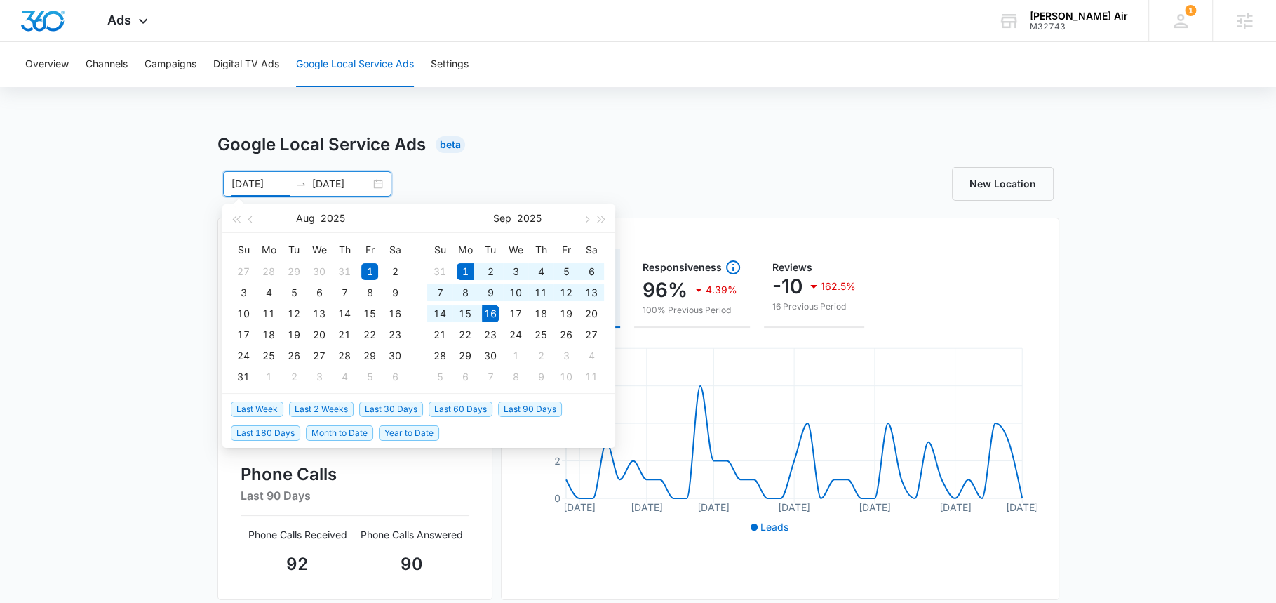
click at [336, 430] on span "Month to Date" at bounding box center [339, 432] width 67 height 15
type input "[DATE]"
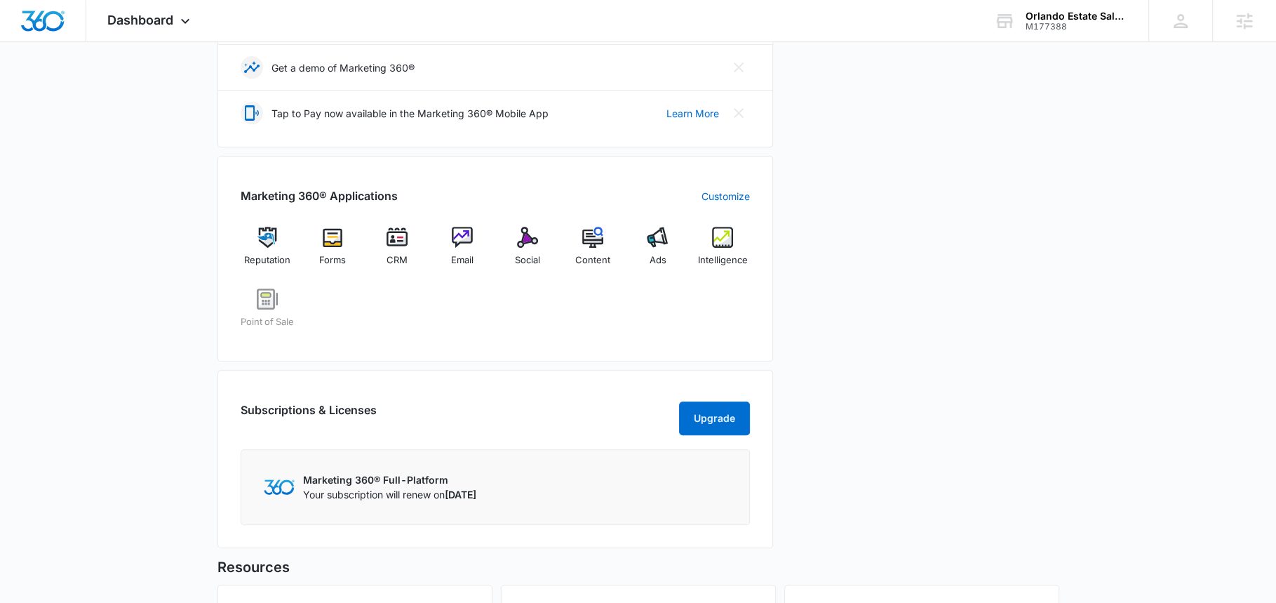
scroll to position [479, 0]
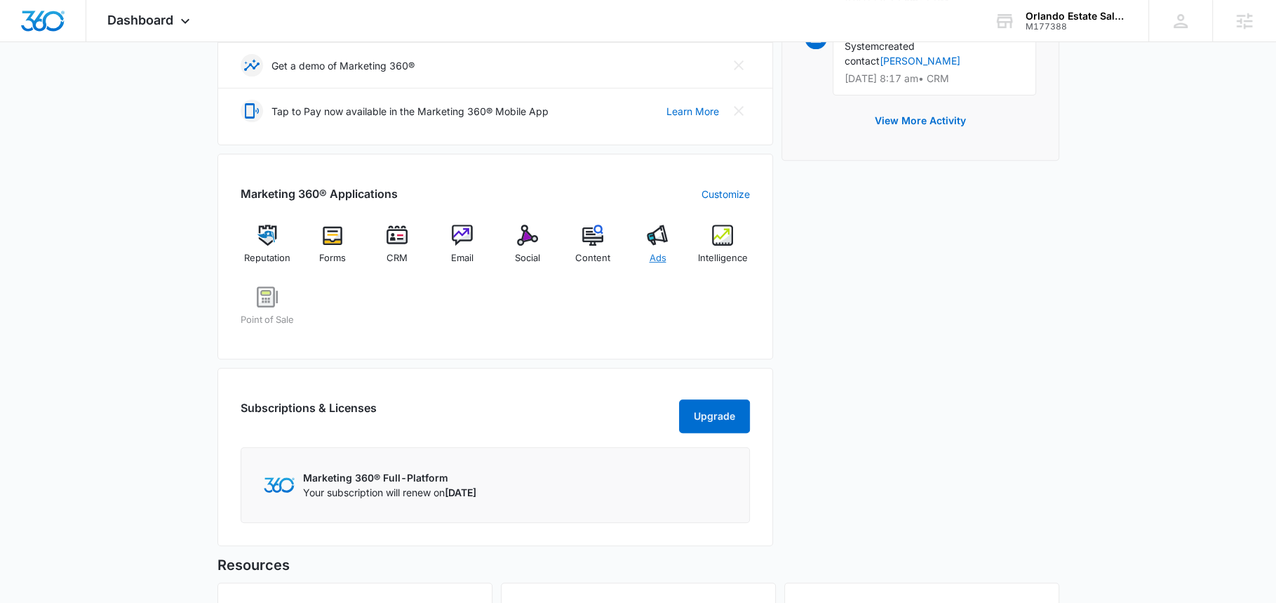
click at [643, 238] on div "Ads" at bounding box center [658, 250] width 54 height 51
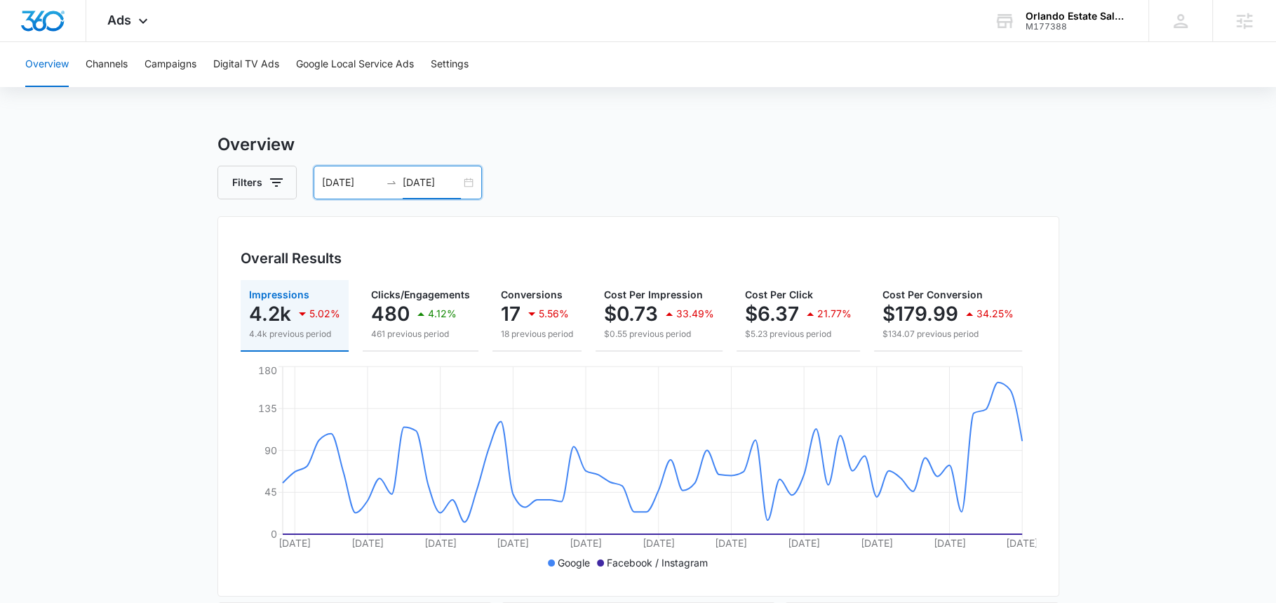
click at [439, 179] on input "[DATE]" at bounding box center [432, 182] width 58 height 15
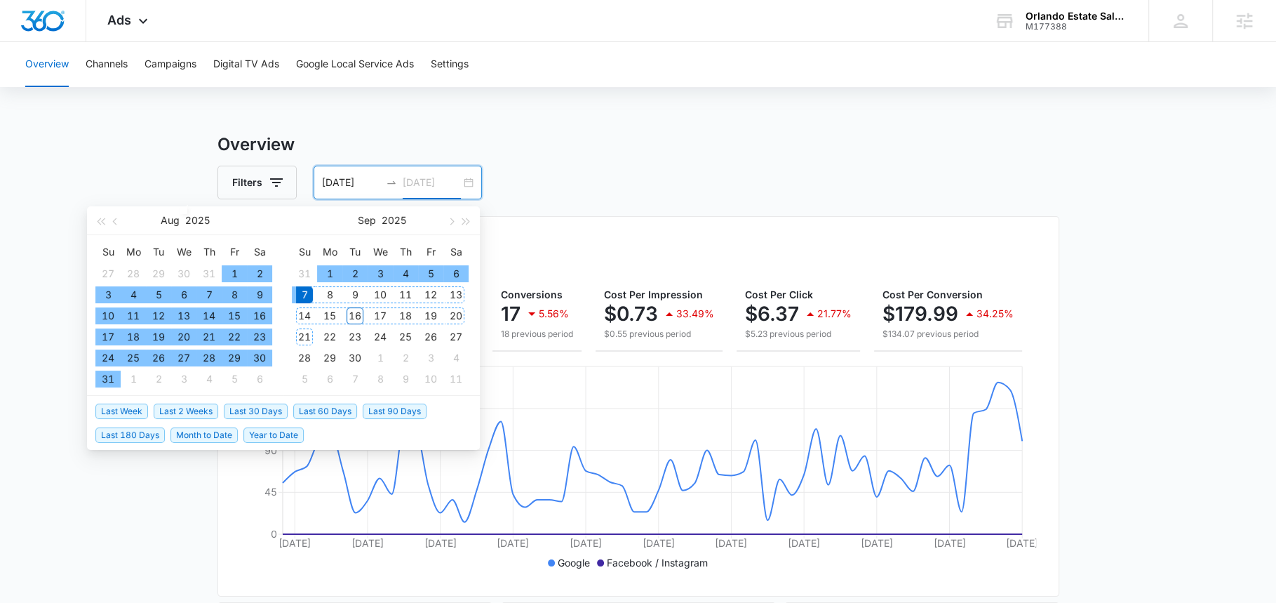
type input "[DATE]"
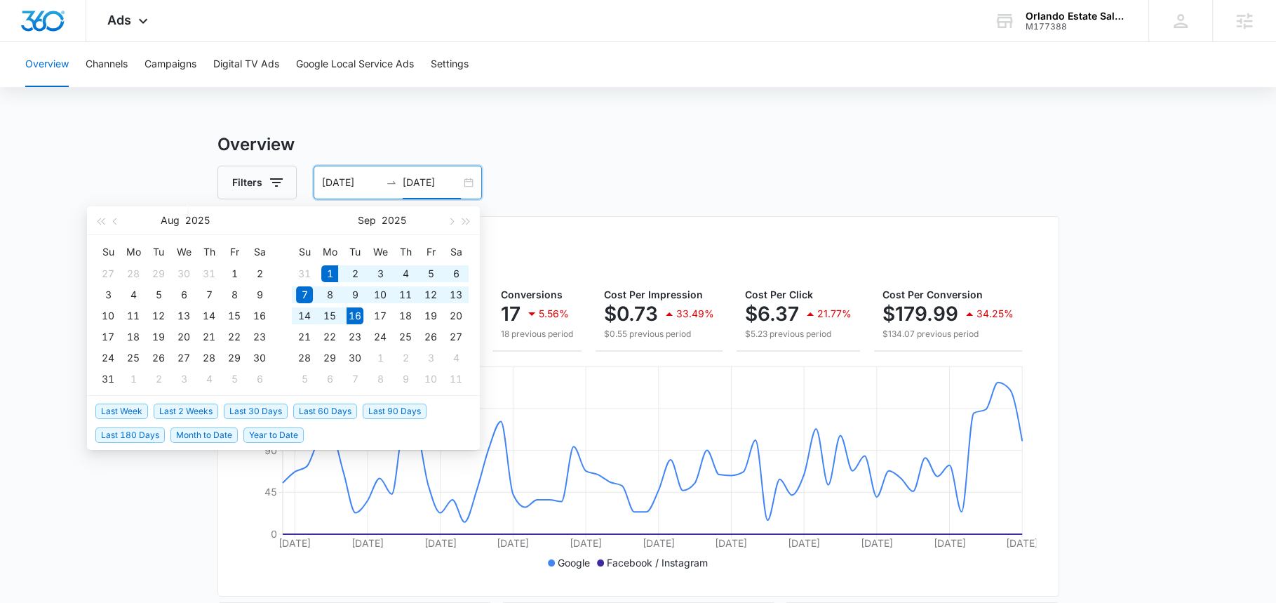
click at [221, 434] on span "Month to Date" at bounding box center [204, 434] width 67 height 15
type input "[DATE]"
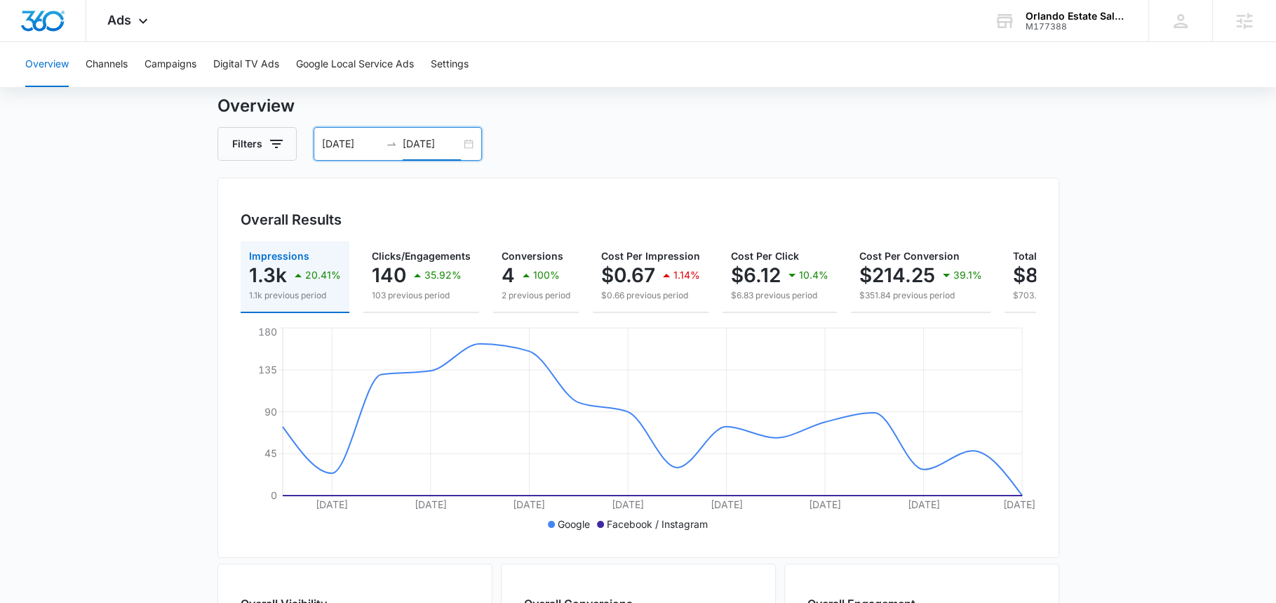
scroll to position [35, 0]
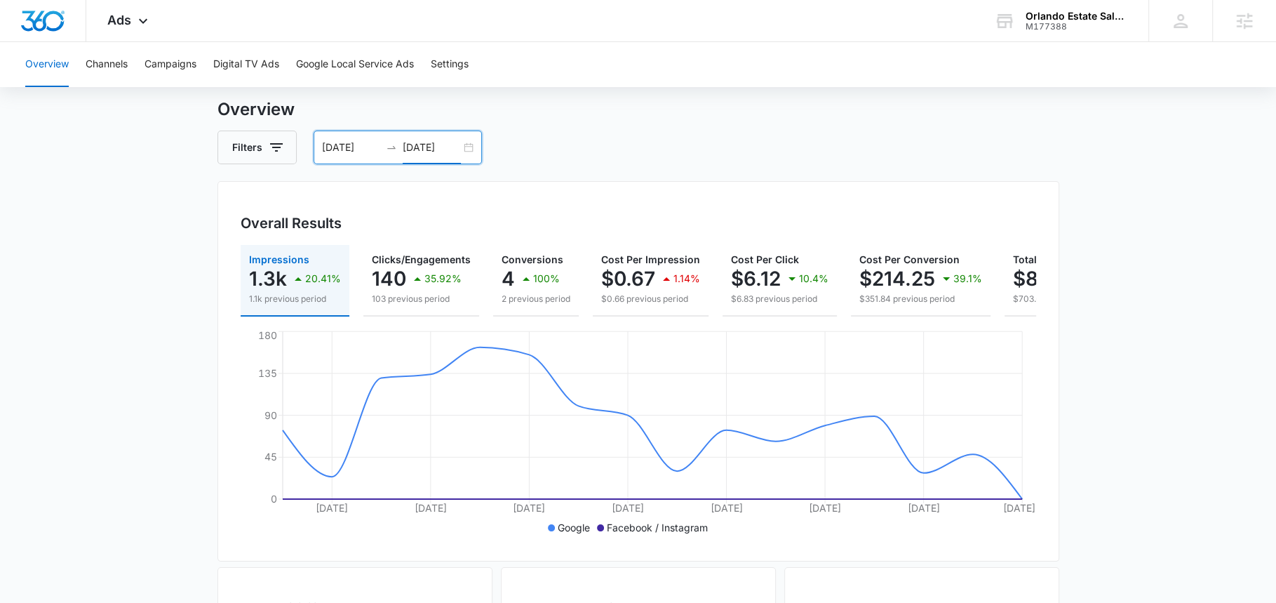
click at [436, 148] on input "[DATE]" at bounding box center [432, 147] width 58 height 15
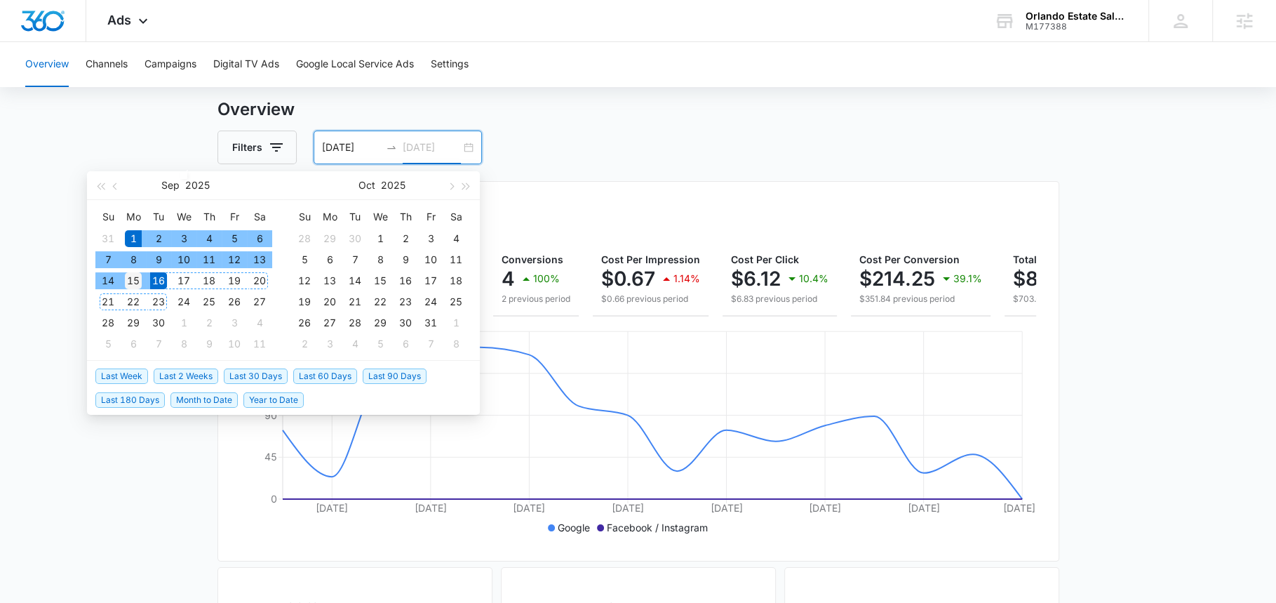
type input "[DATE]"
click at [135, 285] on div "15" at bounding box center [133, 280] width 17 height 17
type input "[DATE]"
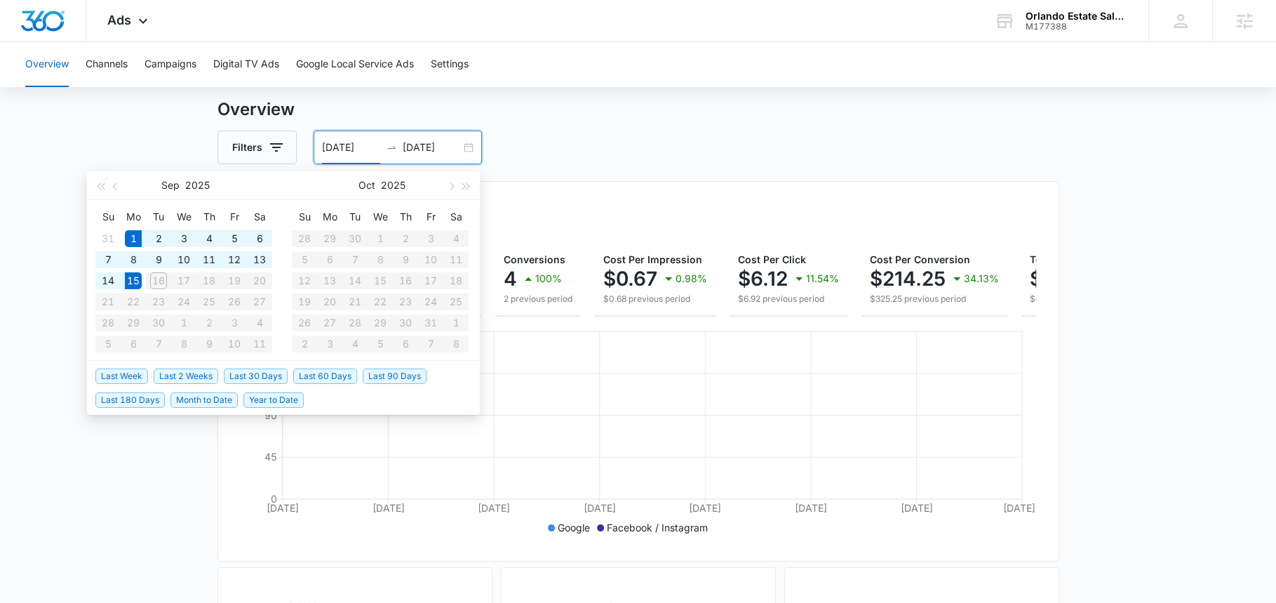
click at [104, 152] on main "Overview Filters [DATE] [DATE] Overall Results Impressions 1.3k 33.06% 962 prev…" at bounding box center [638, 601] width 1276 height 1008
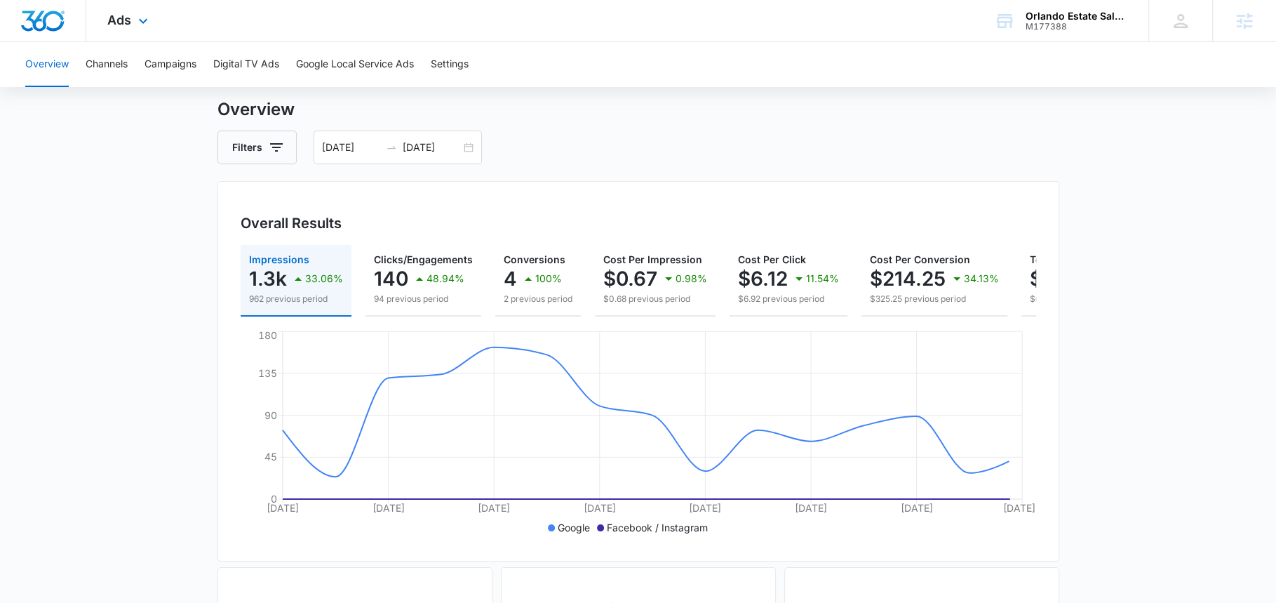
click at [122, 29] on div "Ads Apps Reputation Forms CRM Email Social POS Content Ads Intelligence Files B…" at bounding box center [129, 20] width 86 height 41
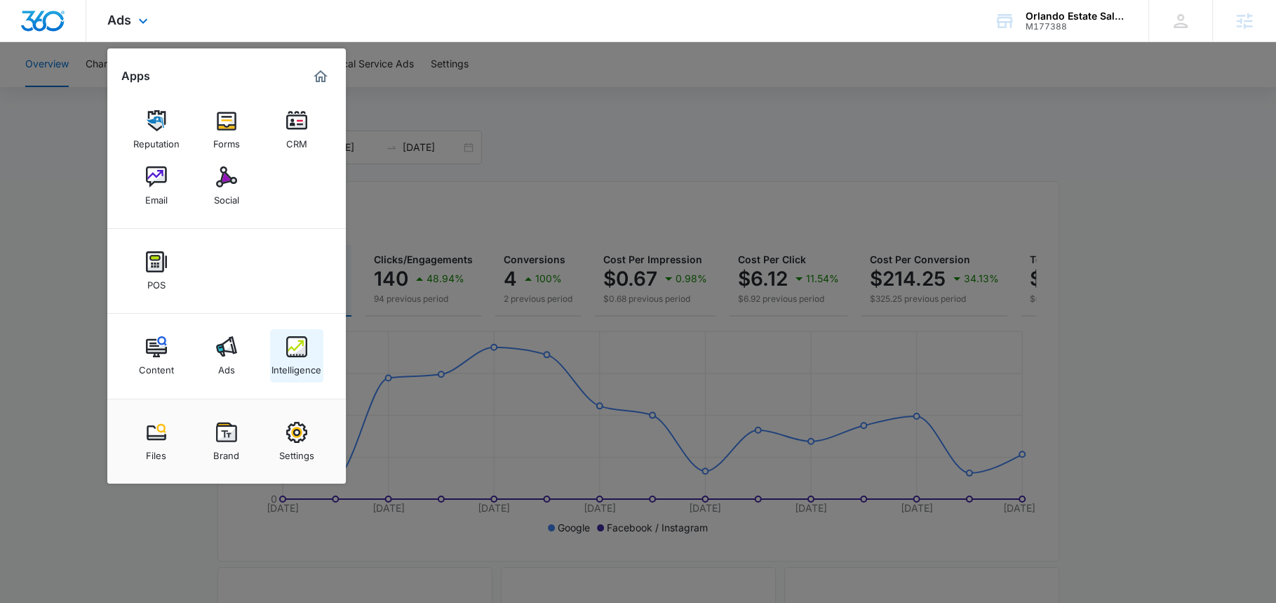
click at [300, 355] on img at bounding box center [296, 346] width 21 height 21
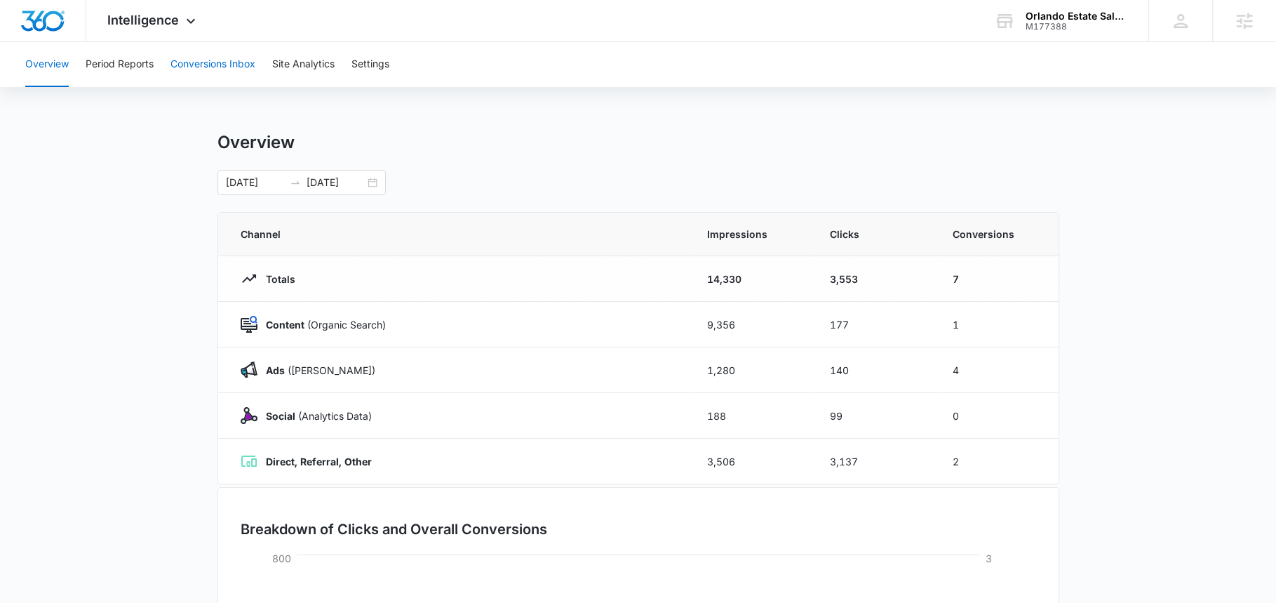
click at [211, 62] on button "Conversions Inbox" at bounding box center [213, 64] width 85 height 45
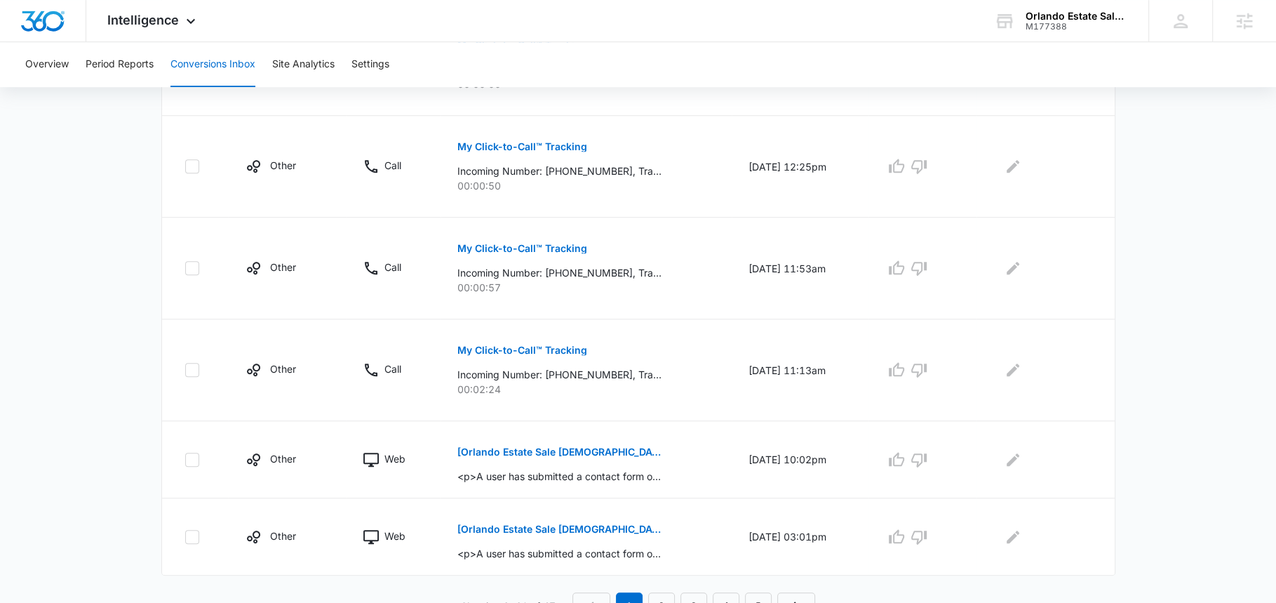
scroll to position [823, 0]
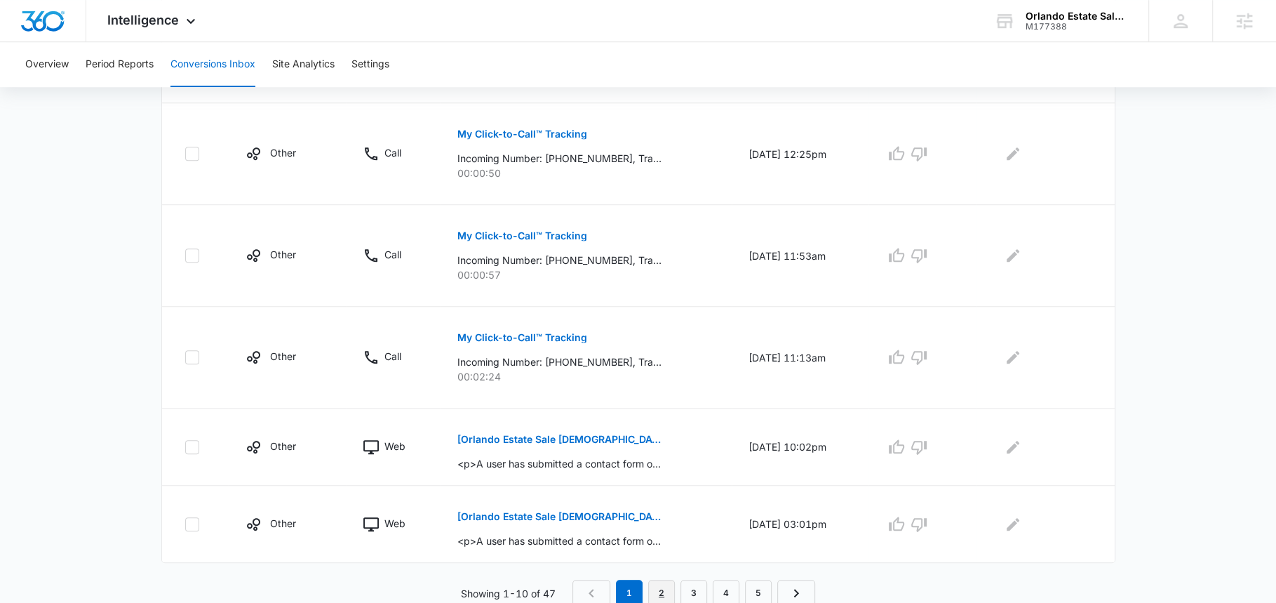
click at [654, 583] on link "2" at bounding box center [661, 593] width 27 height 27
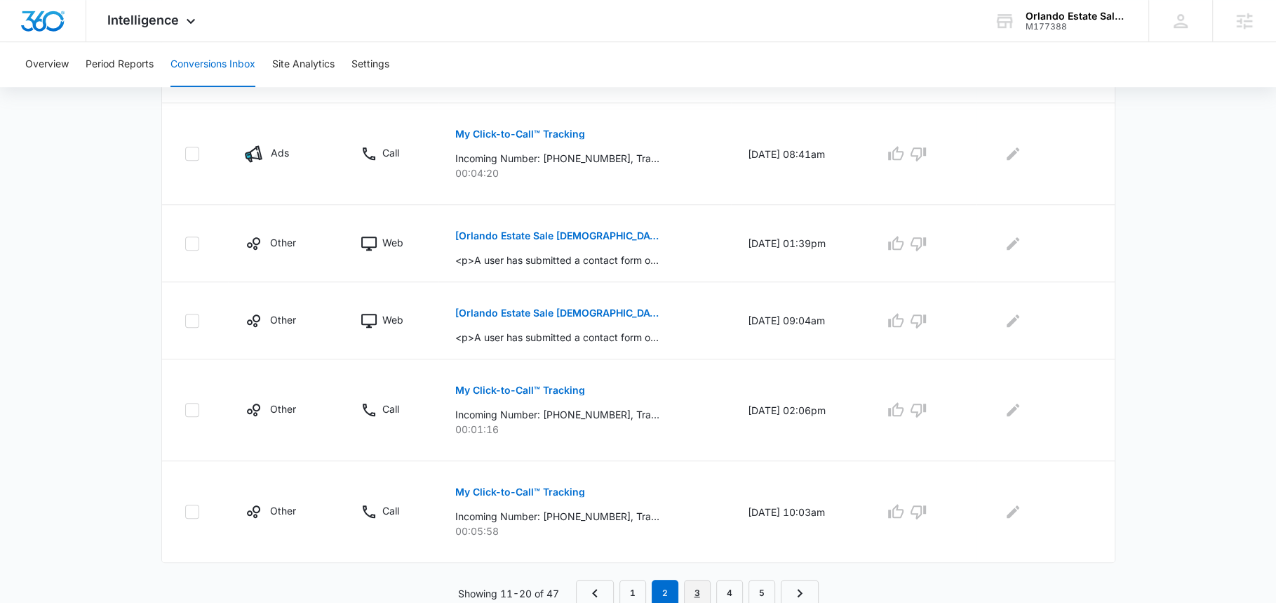
click at [695, 588] on link "3" at bounding box center [697, 593] width 27 height 27
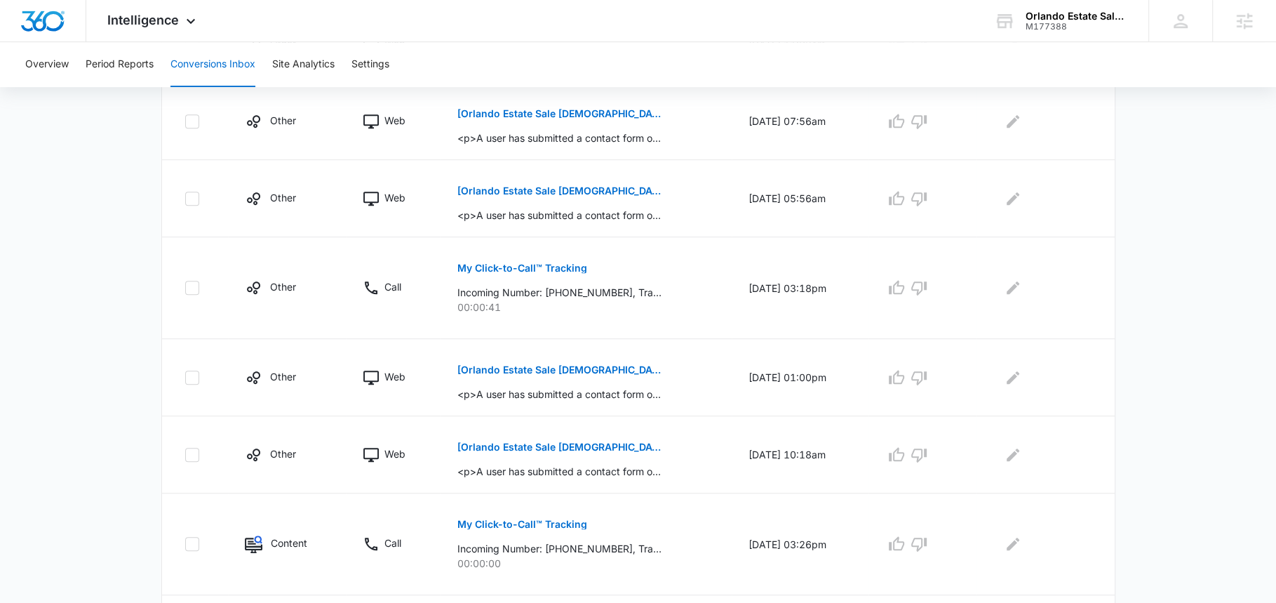
scroll to position [749, 0]
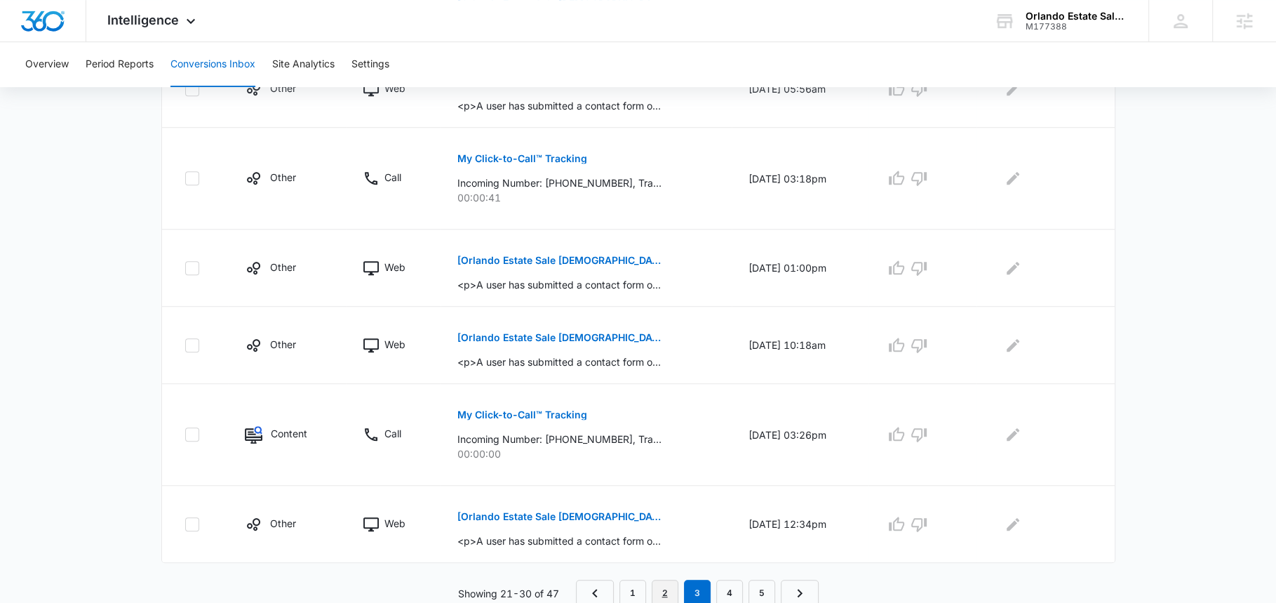
click at [663, 582] on link "2" at bounding box center [665, 593] width 27 height 27
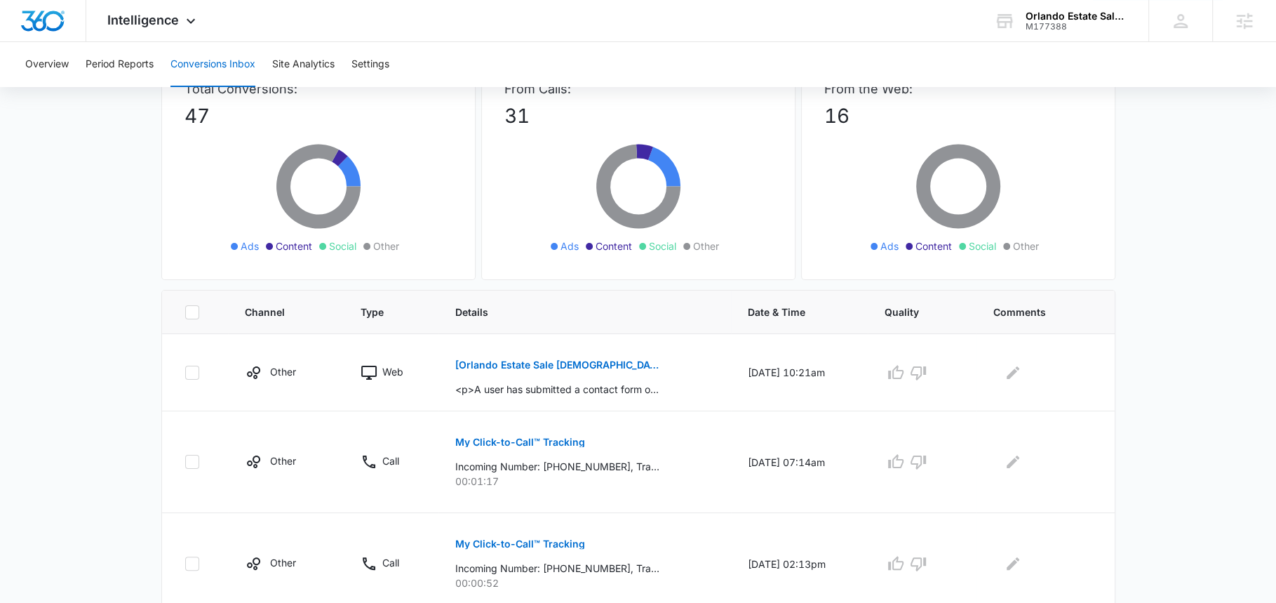
scroll to position [0, 0]
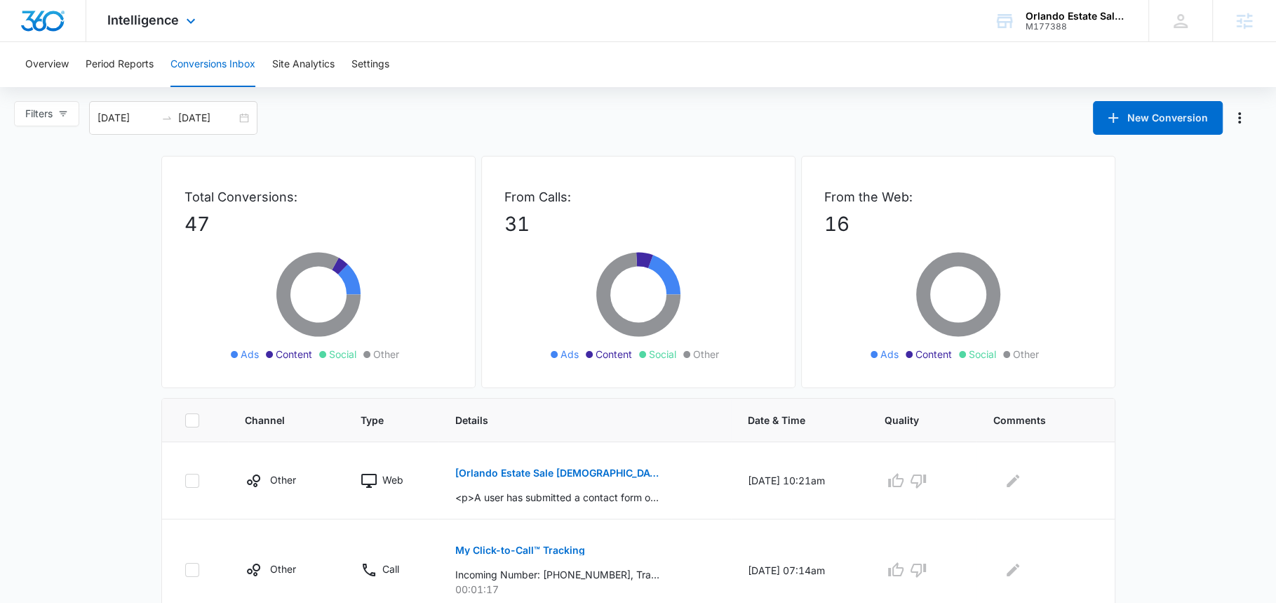
click at [150, 32] on div "Intelligence Apps Reputation Forms CRM Email Social POS Content Ads Intelligenc…" at bounding box center [153, 20] width 134 height 41
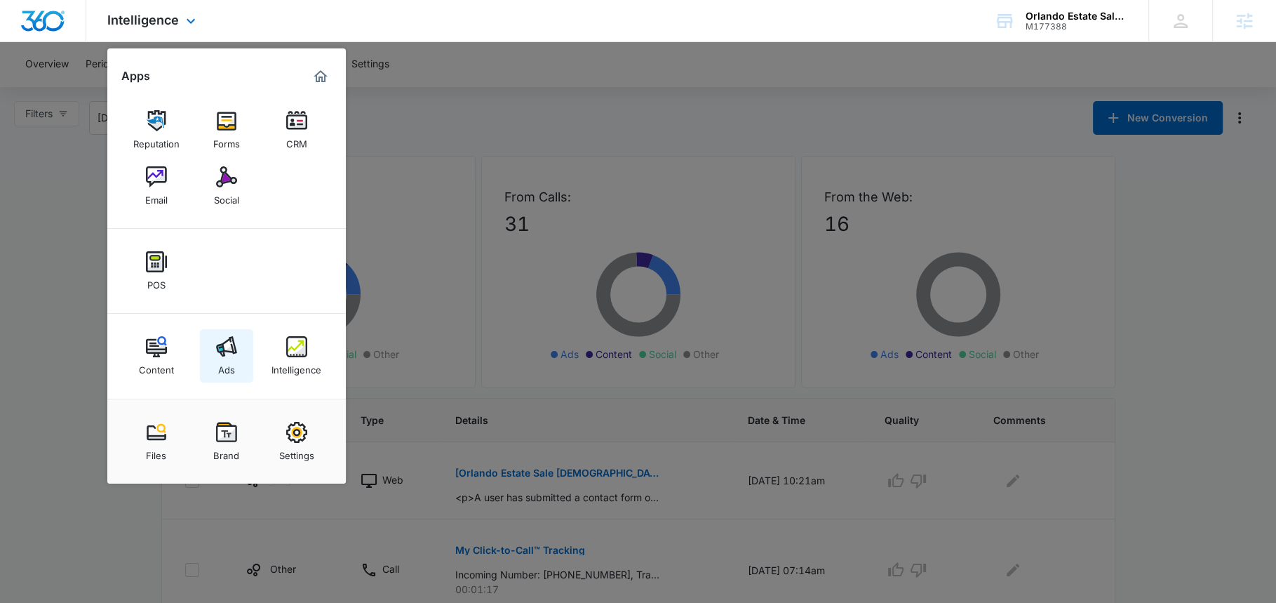
click at [232, 358] on div "Ads" at bounding box center [226, 366] width 17 height 18
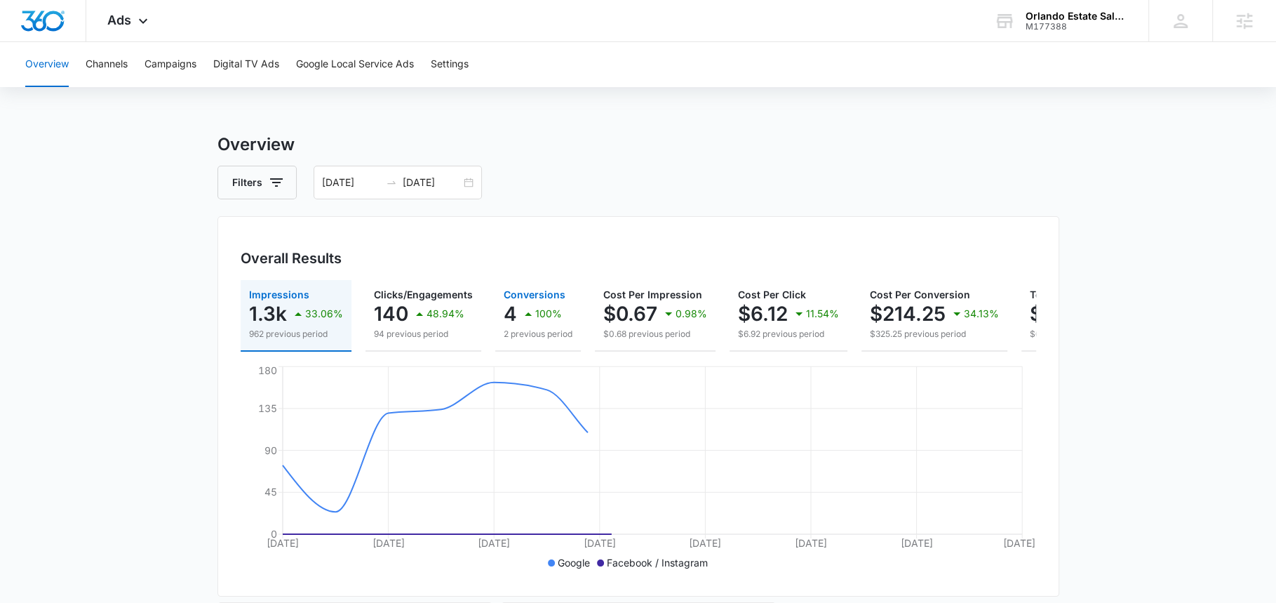
scroll to position [0, 135]
